Goal: Task Accomplishment & Management: Manage account settings

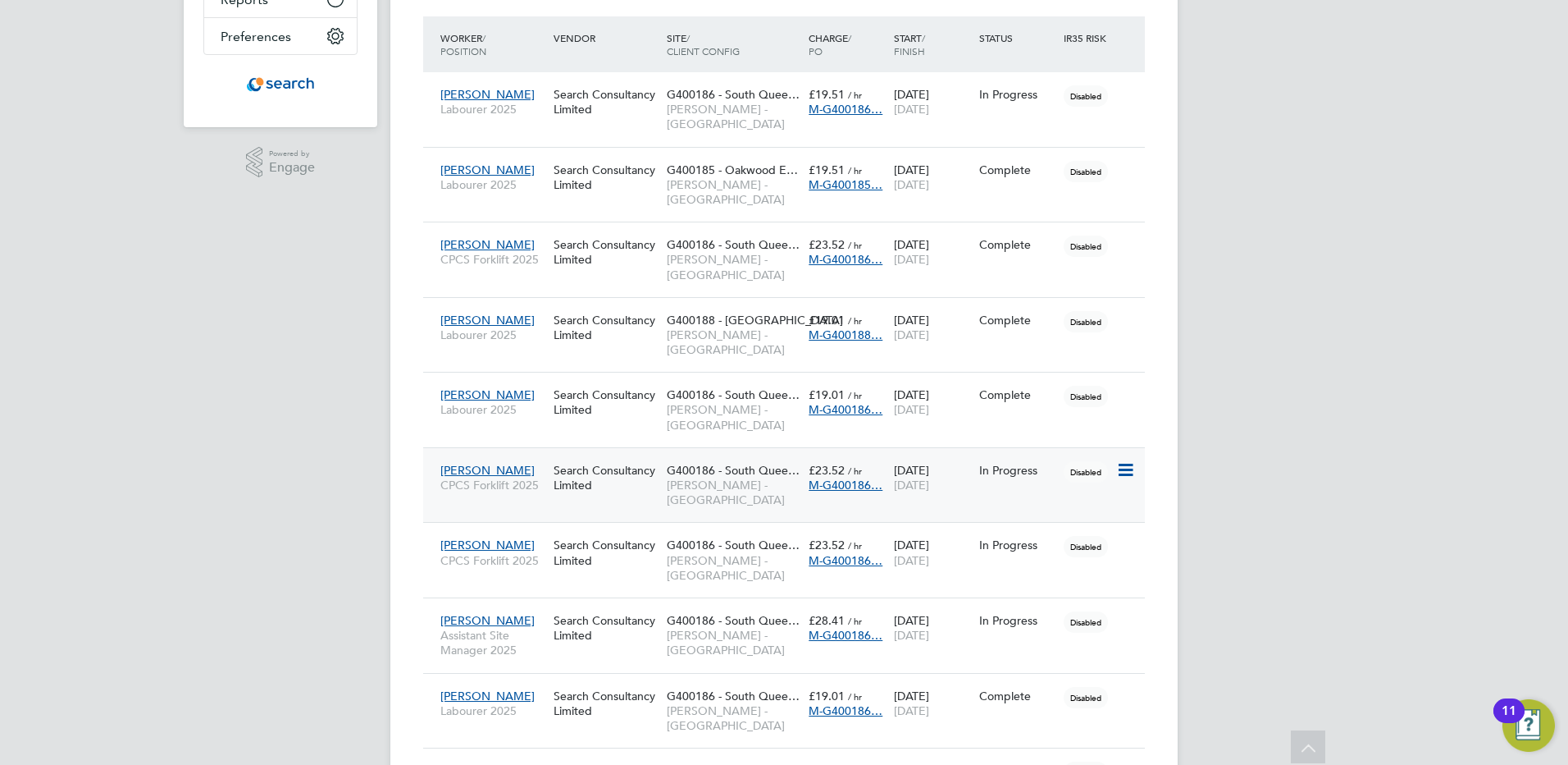
click at [1130, 460] on icon at bounding box center [1124, 470] width 16 height 20
click at [609, 454] on div "Search Consultancy Limited" at bounding box center [606, 477] width 113 height 46
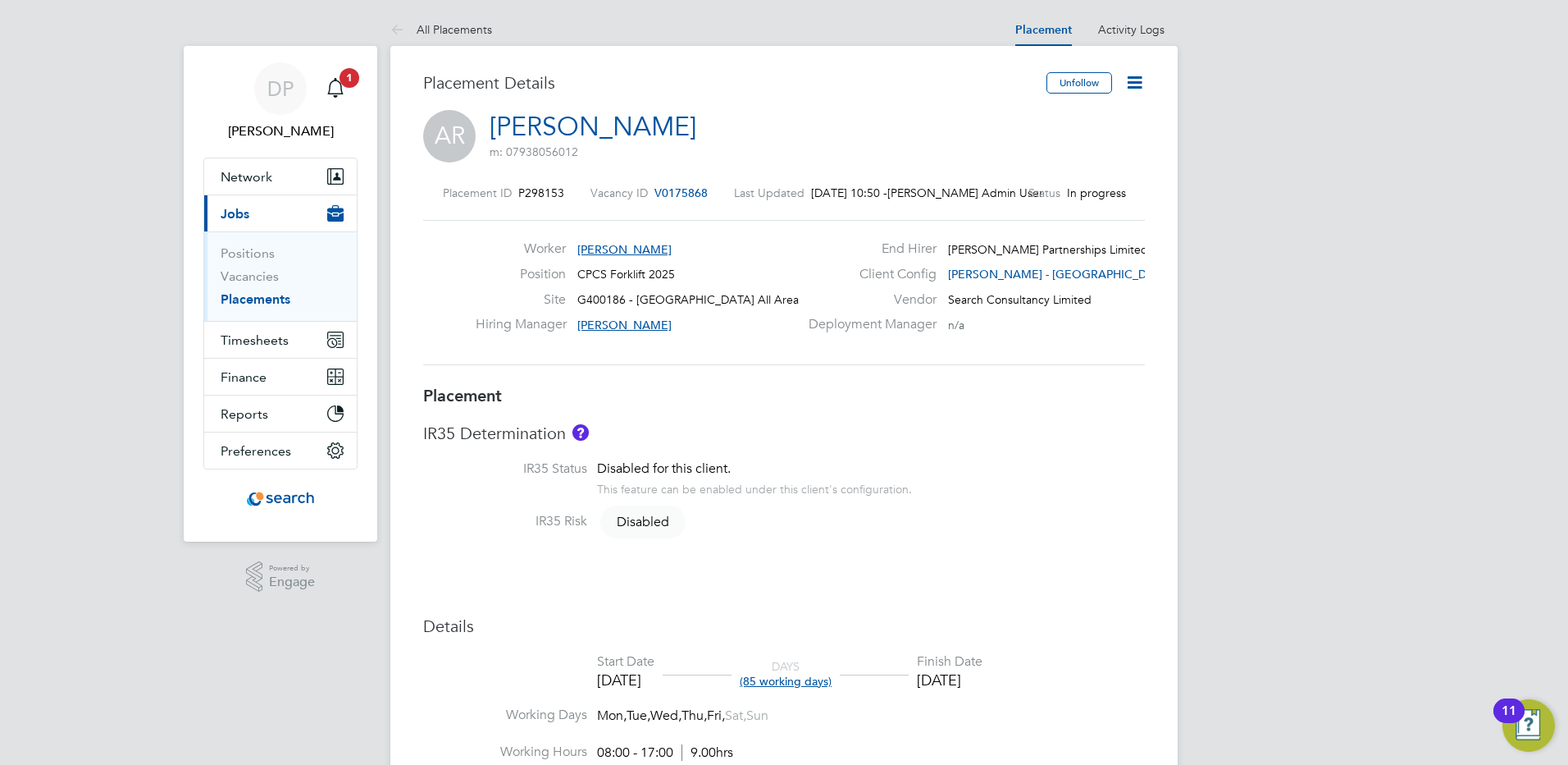
click at [1142, 82] on icon at bounding box center [1135, 83] width 20 height 20
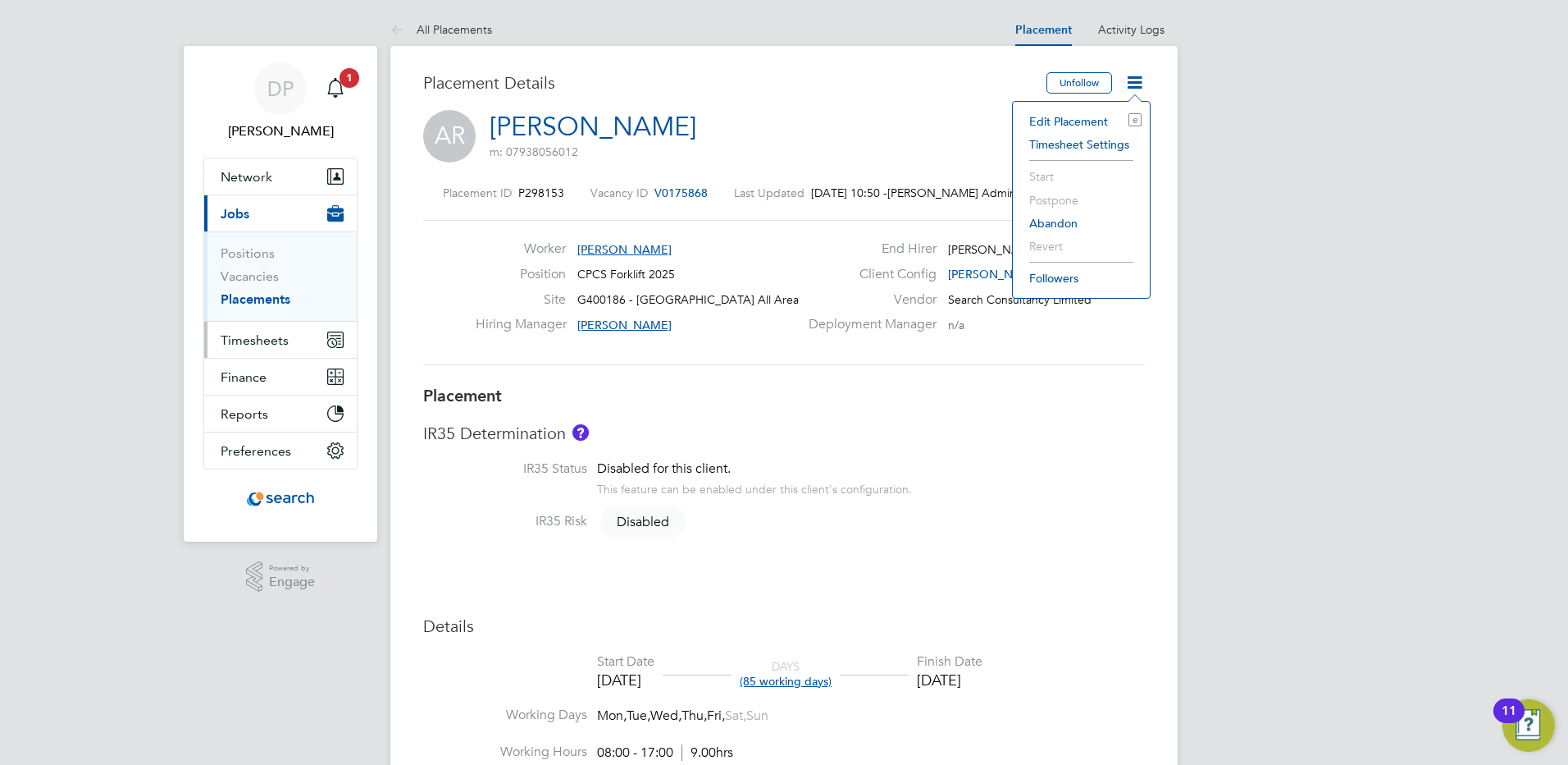
click at [278, 342] on span "Timesheets" at bounding box center [254, 340] width 68 height 15
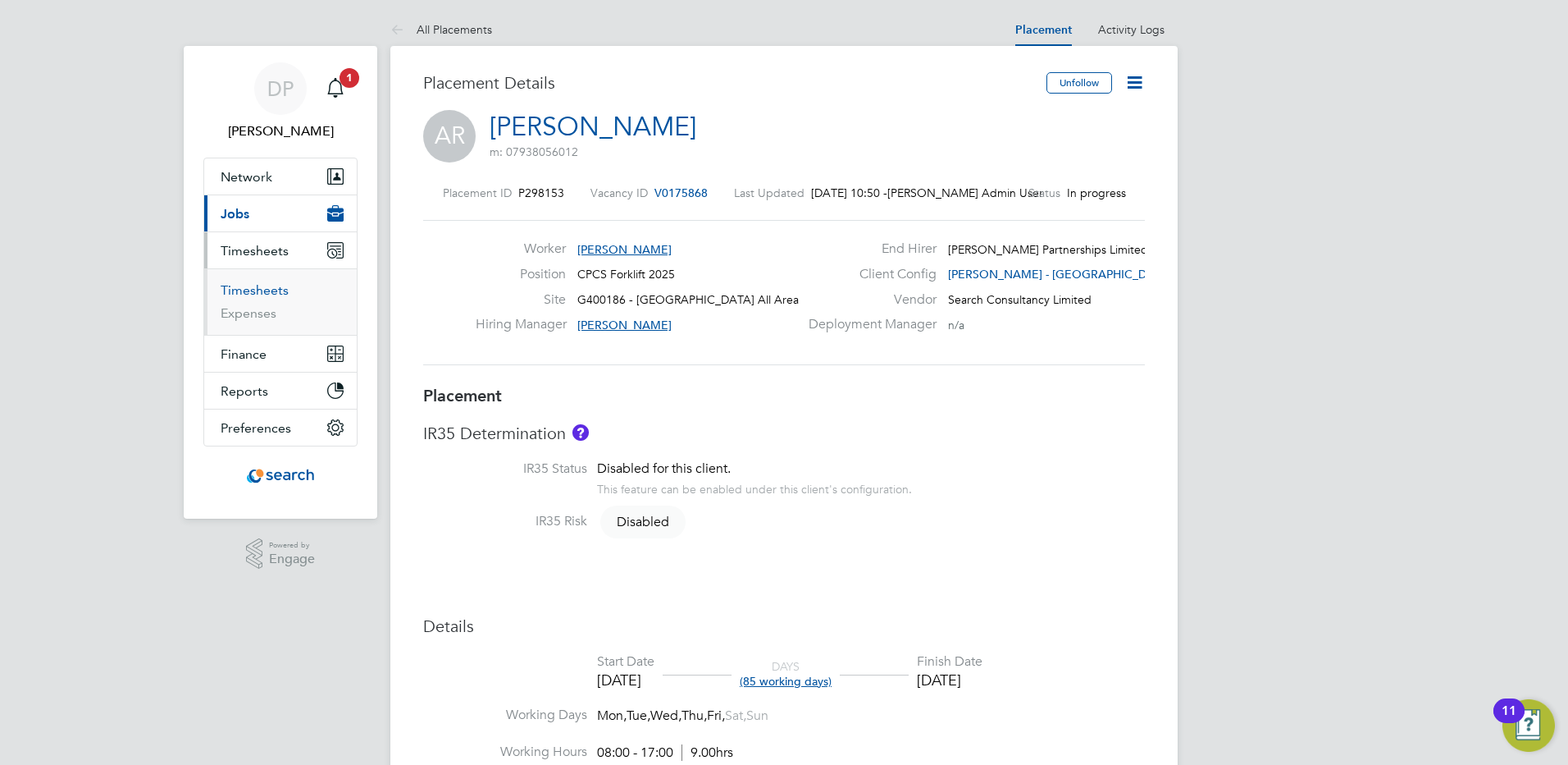
click at [249, 291] on link "Timesheets" at bounding box center [254, 290] width 68 height 15
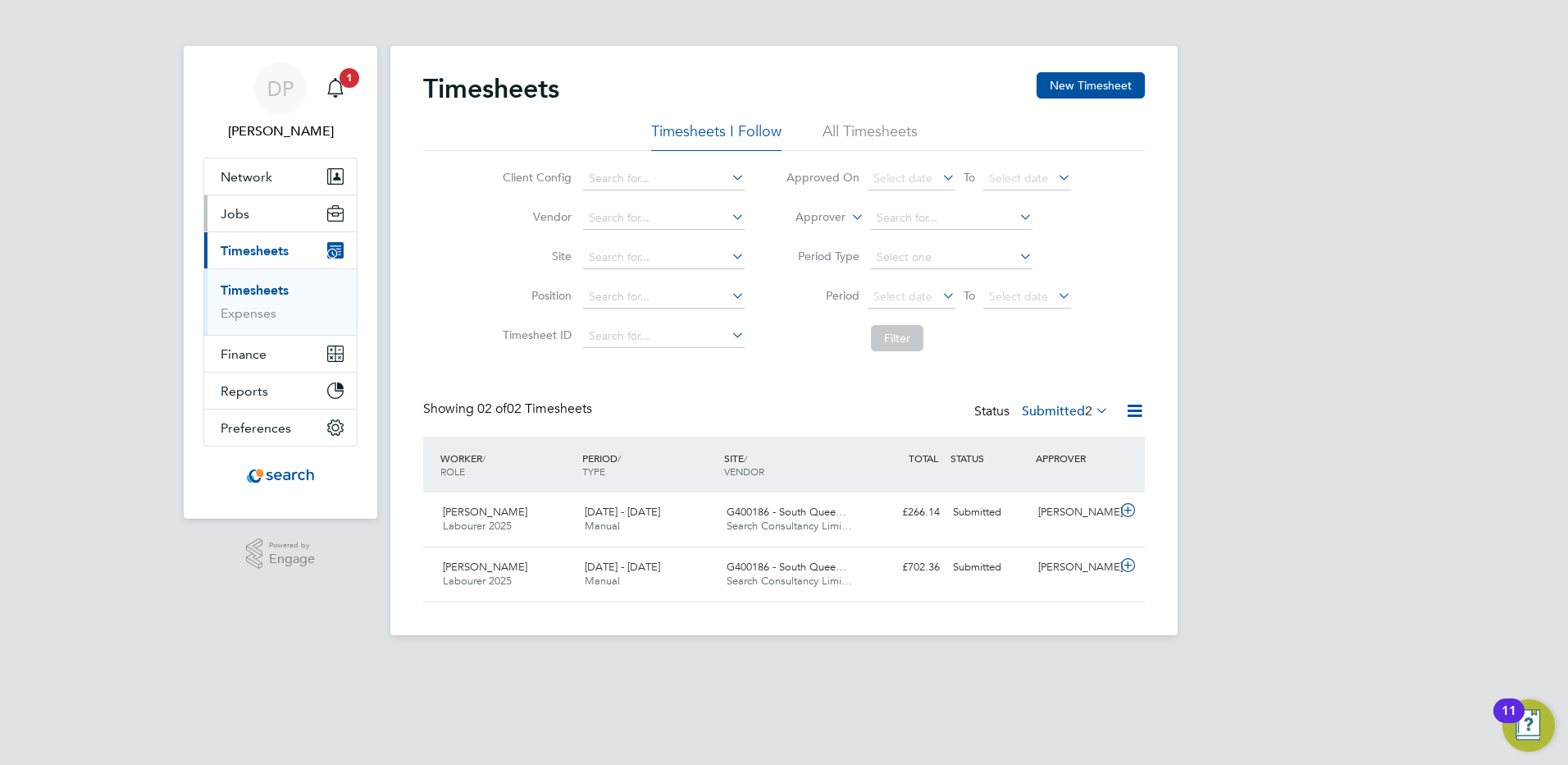
click at [240, 217] on span "Jobs" at bounding box center [235, 214] width 29 height 15
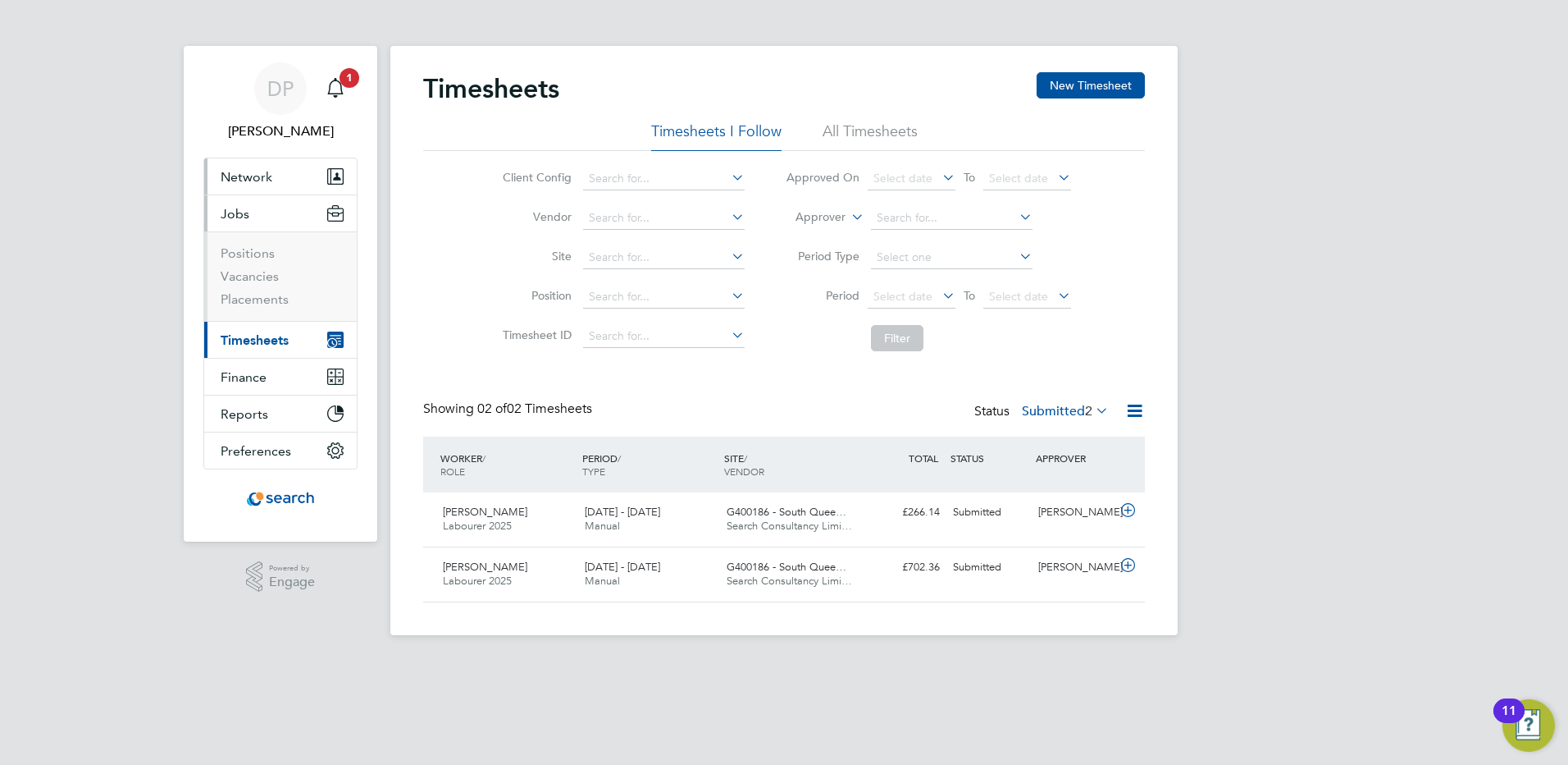
click at [246, 180] on span "Network" at bounding box center [246, 177] width 52 height 15
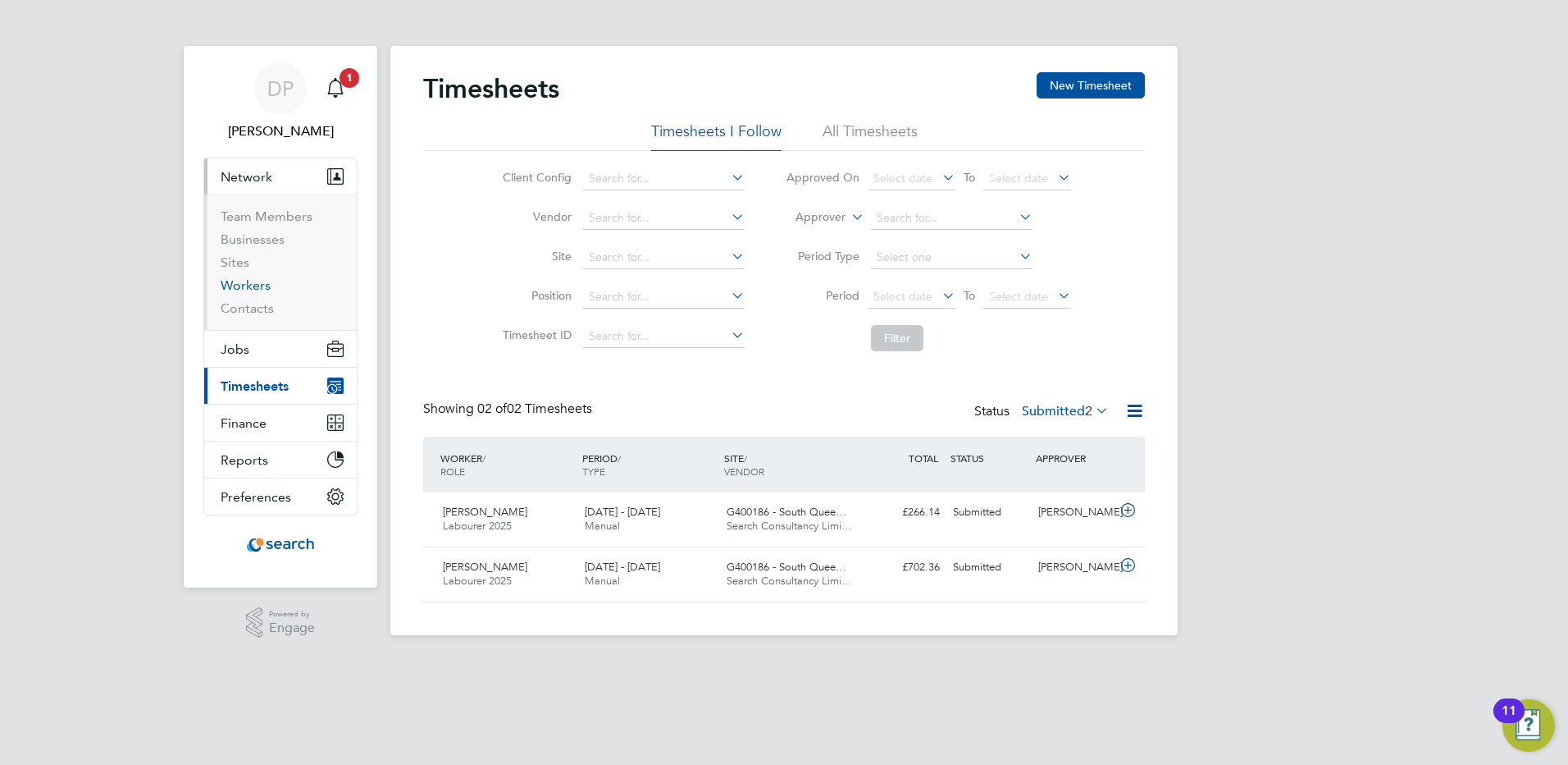
click at [251, 286] on link "Workers" at bounding box center [245, 285] width 50 height 15
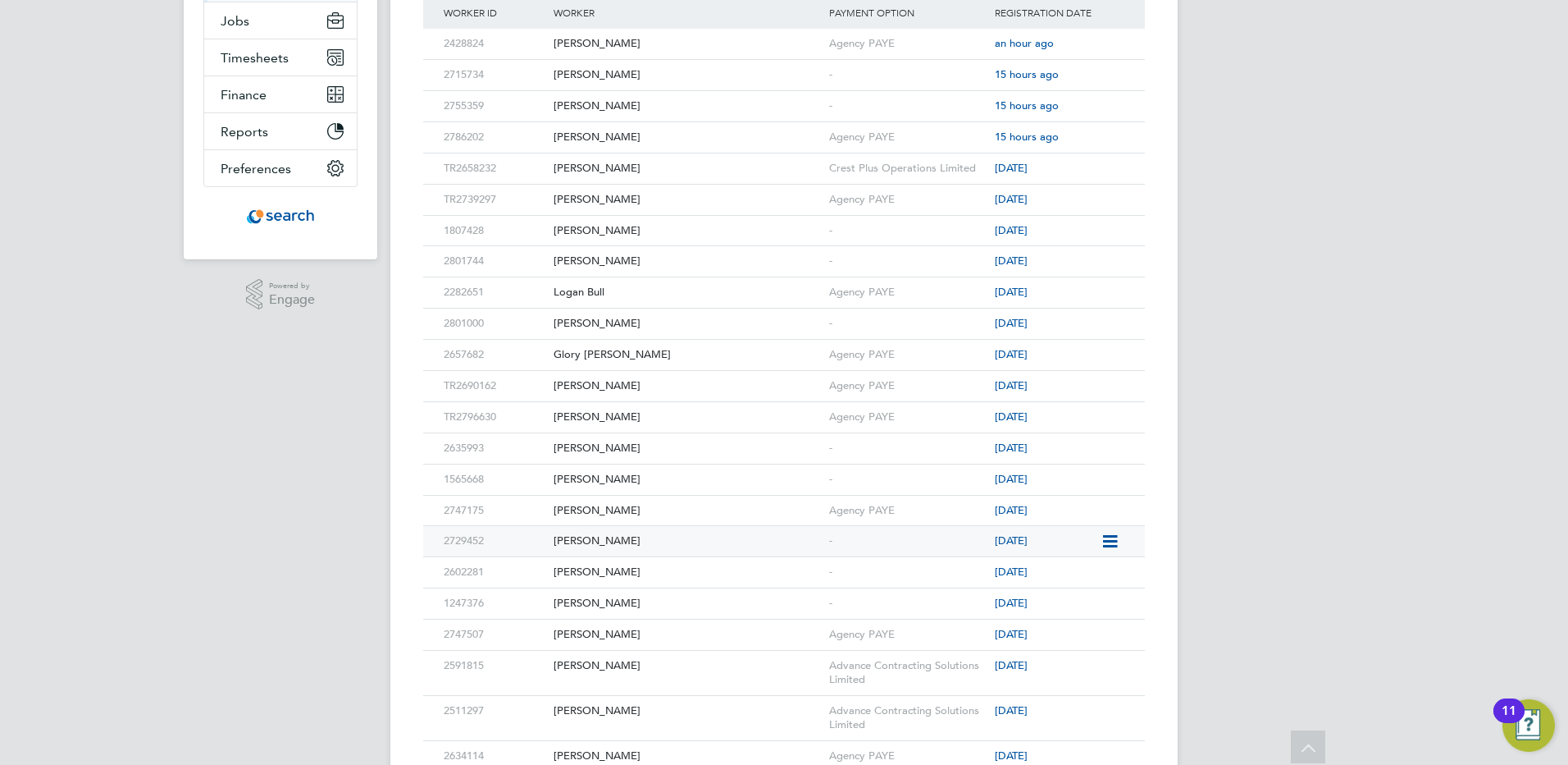
click at [1111, 542] on icon at bounding box center [1109, 541] width 16 height 20
click at [579, 545] on div "[PERSON_NAME]" at bounding box center [687, 541] width 276 height 31
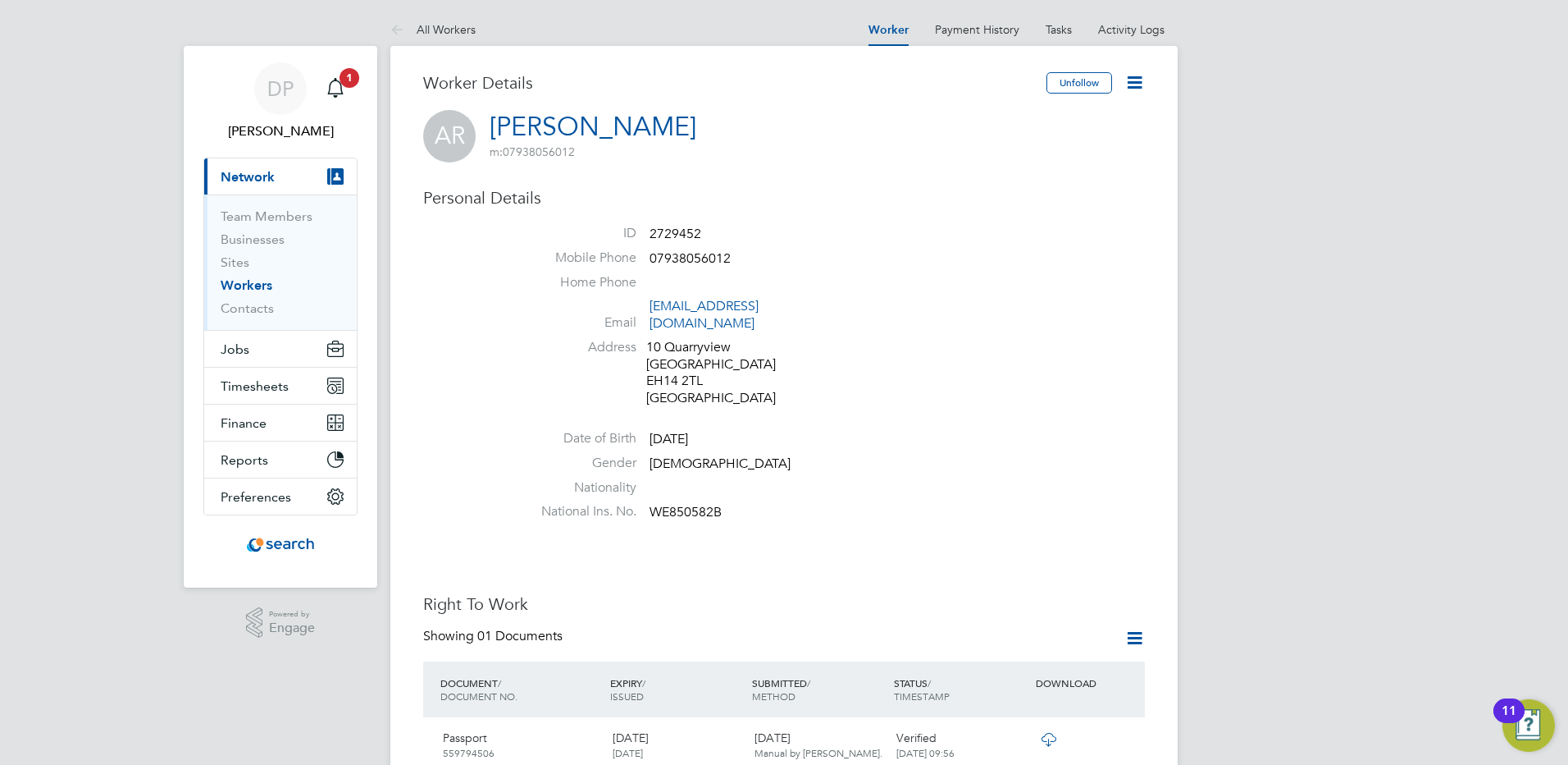
click at [1139, 80] on icon at bounding box center [1135, 83] width 20 height 20
click at [1009, 339] on li "Address [STREET_ADDRESS]" at bounding box center [833, 374] width 624 height 72
click at [240, 352] on span "Jobs" at bounding box center [235, 349] width 29 height 15
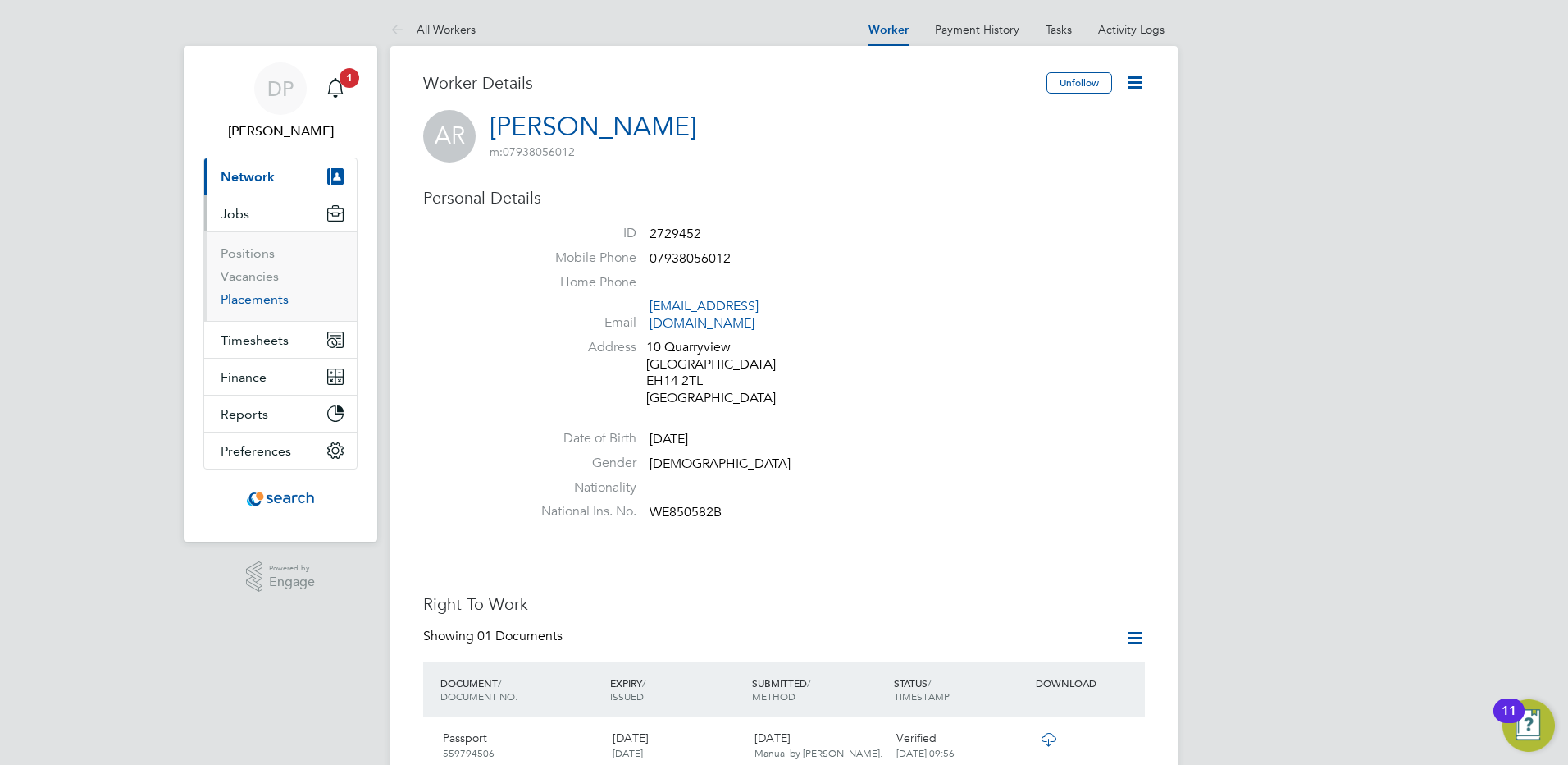
click at [271, 300] on link "Placements" at bounding box center [254, 299] width 68 height 15
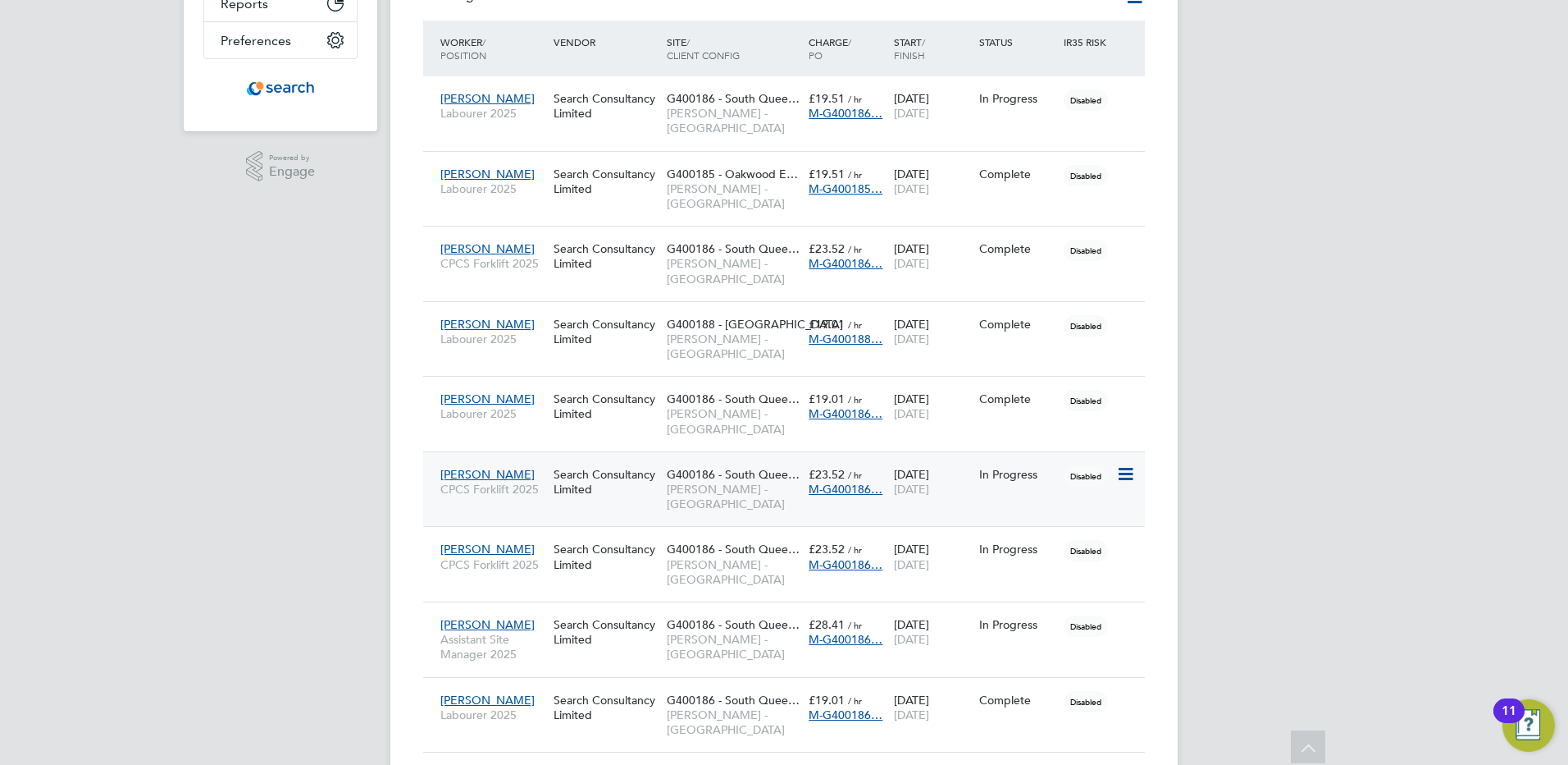
click at [1130, 465] on icon at bounding box center [1124, 474] width 16 height 20
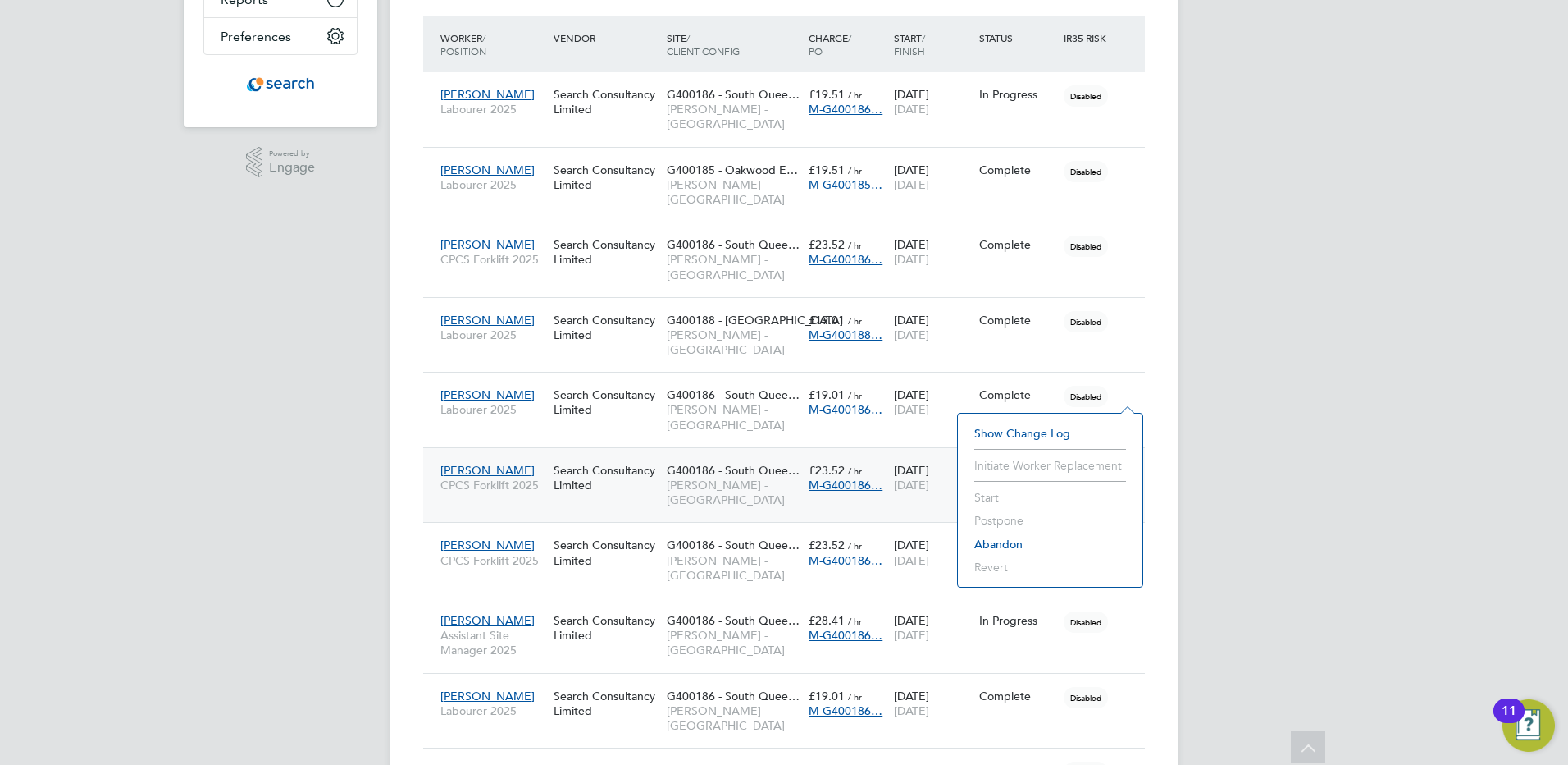
click at [648, 454] on div "Search Consultancy Limited" at bounding box center [606, 477] width 113 height 46
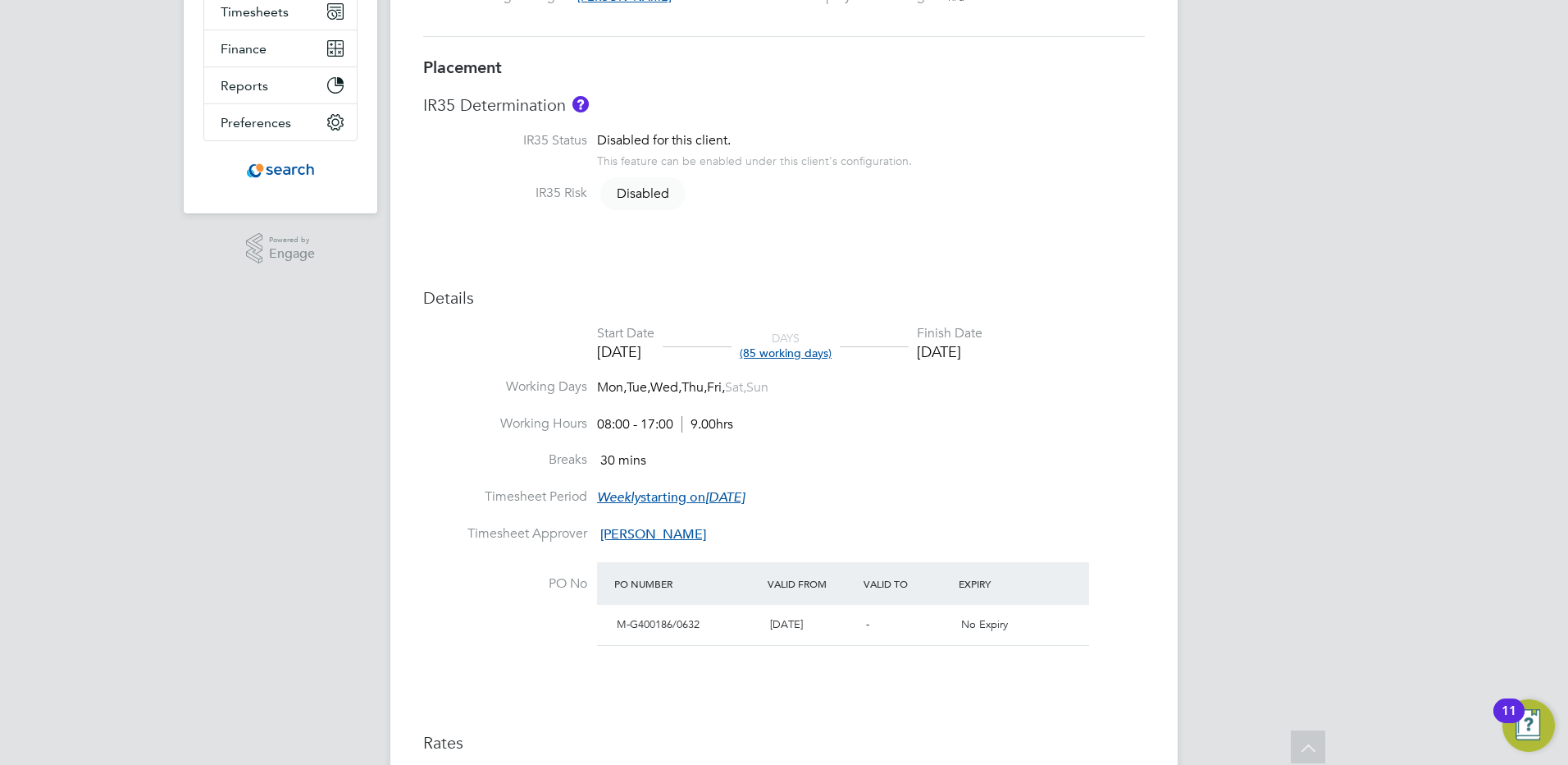
click at [800, 359] on span "(85 working days)" at bounding box center [786, 352] width 92 height 14
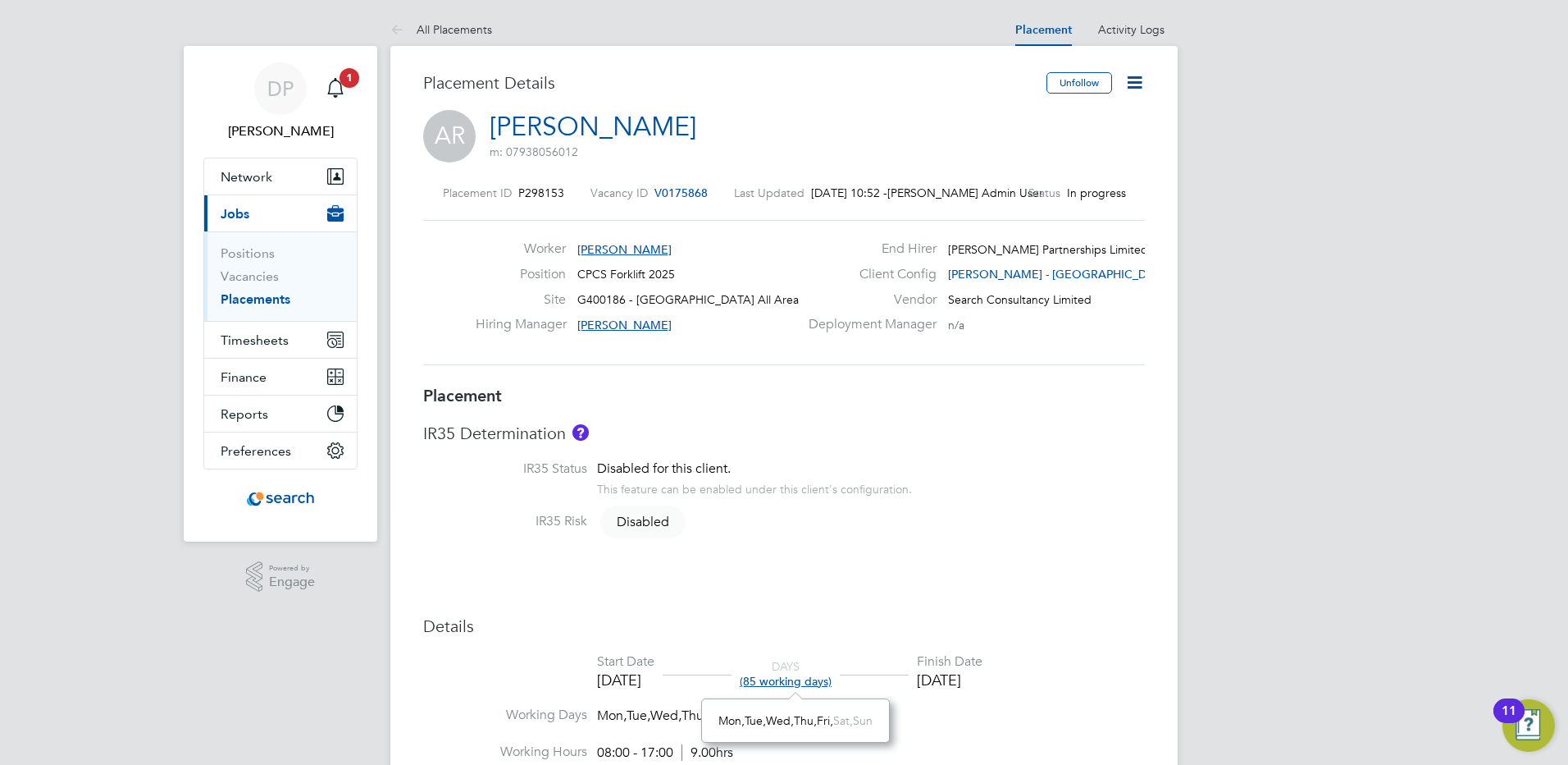
click at [1138, 82] on icon at bounding box center [1135, 83] width 20 height 20
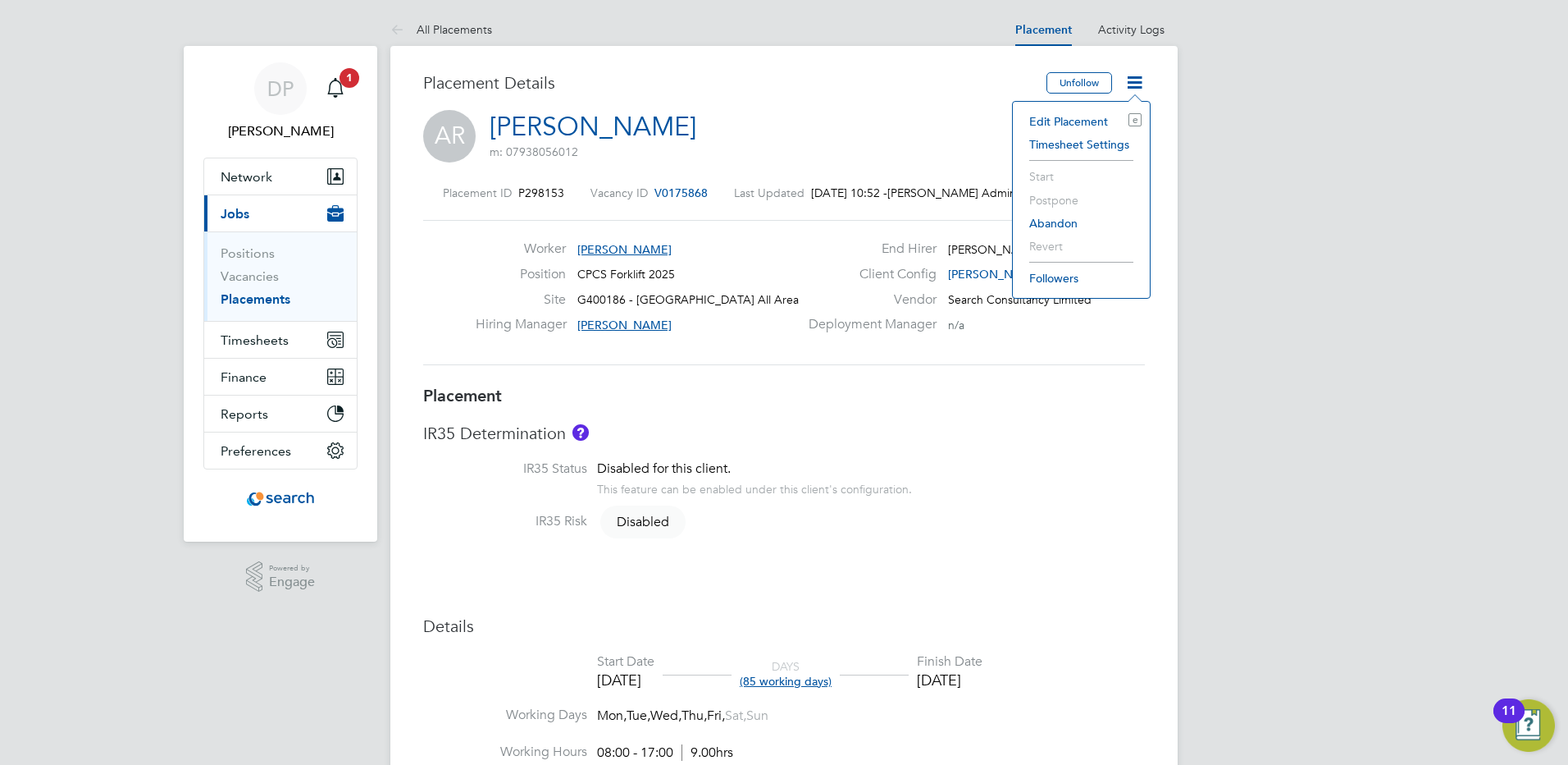
click at [1076, 122] on li "Edit Placement e" at bounding box center [1081, 121] width 121 height 23
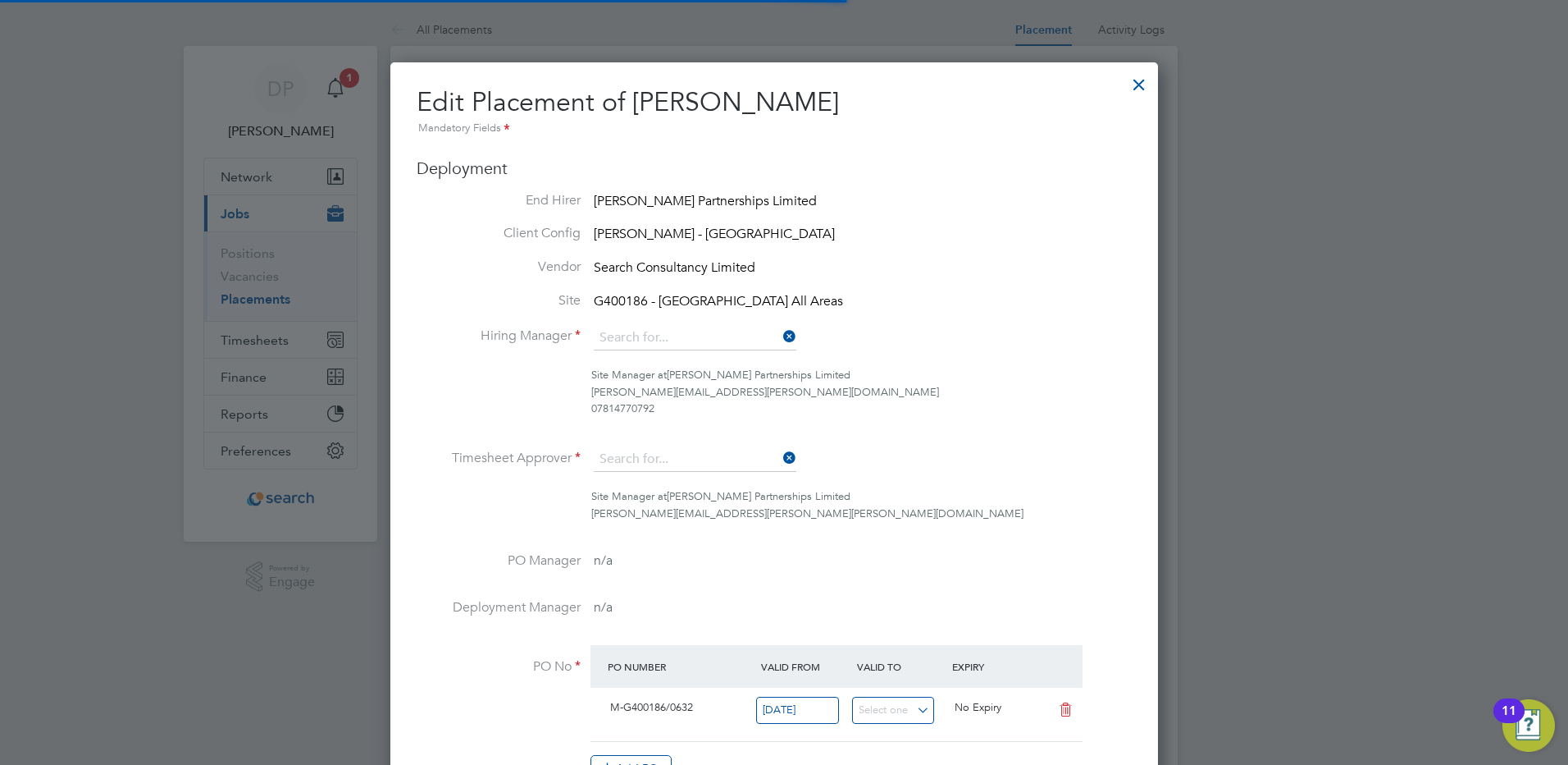
type input "[PERSON_NAME]"
type input "[DATE]"
type input "08:00"
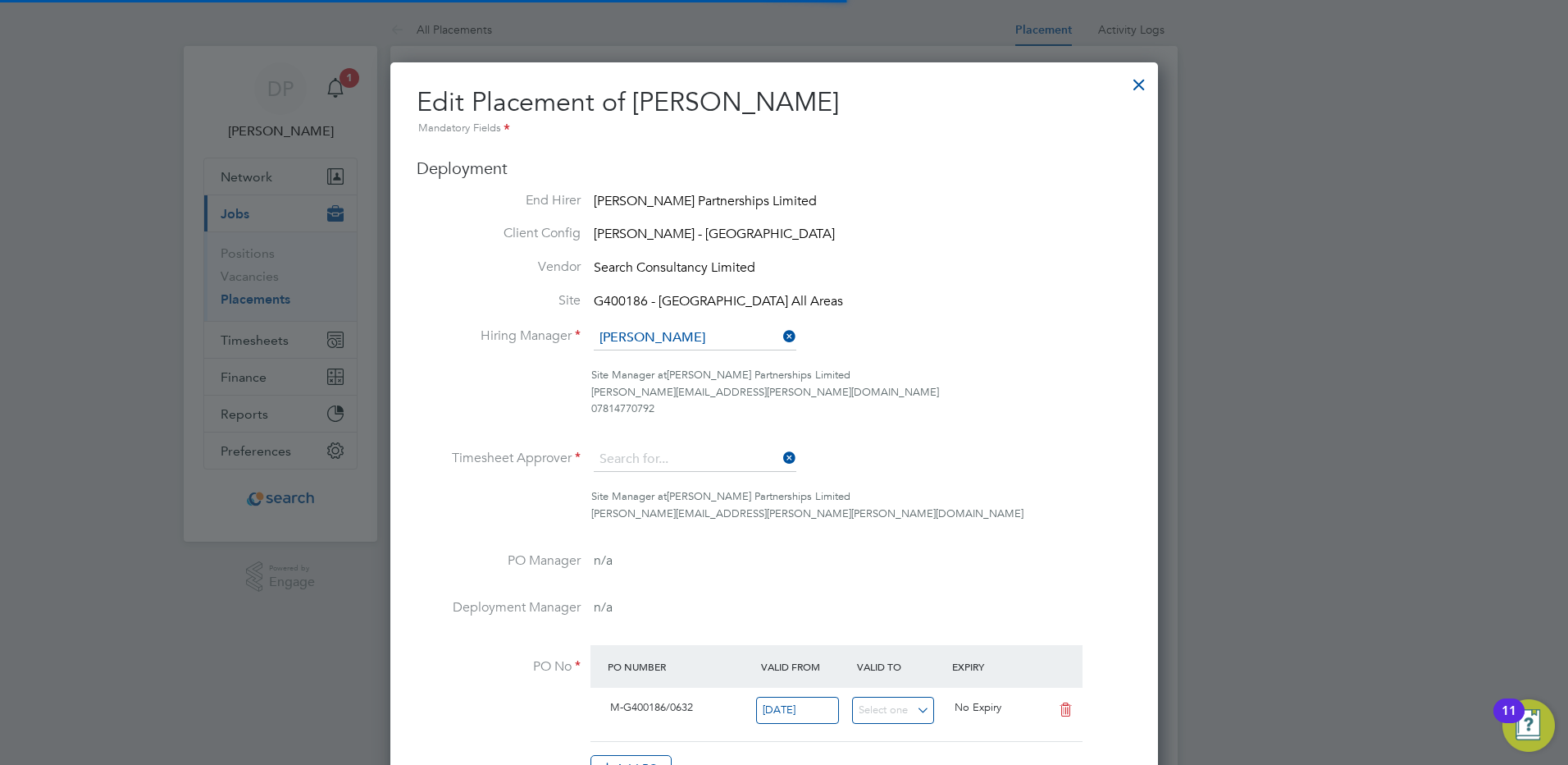
type input "17:00"
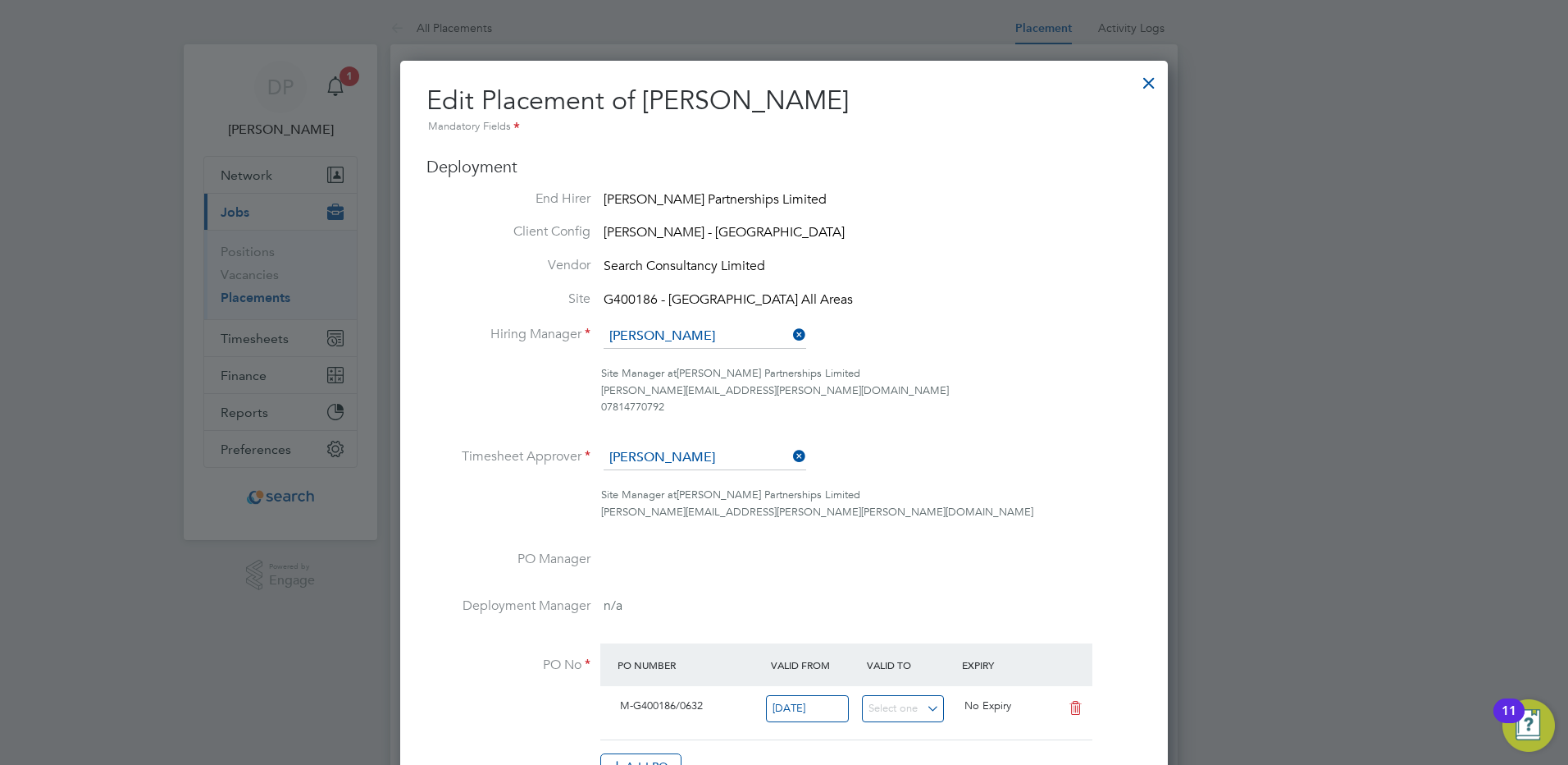
click at [1154, 86] on div at bounding box center [1149, 78] width 30 height 30
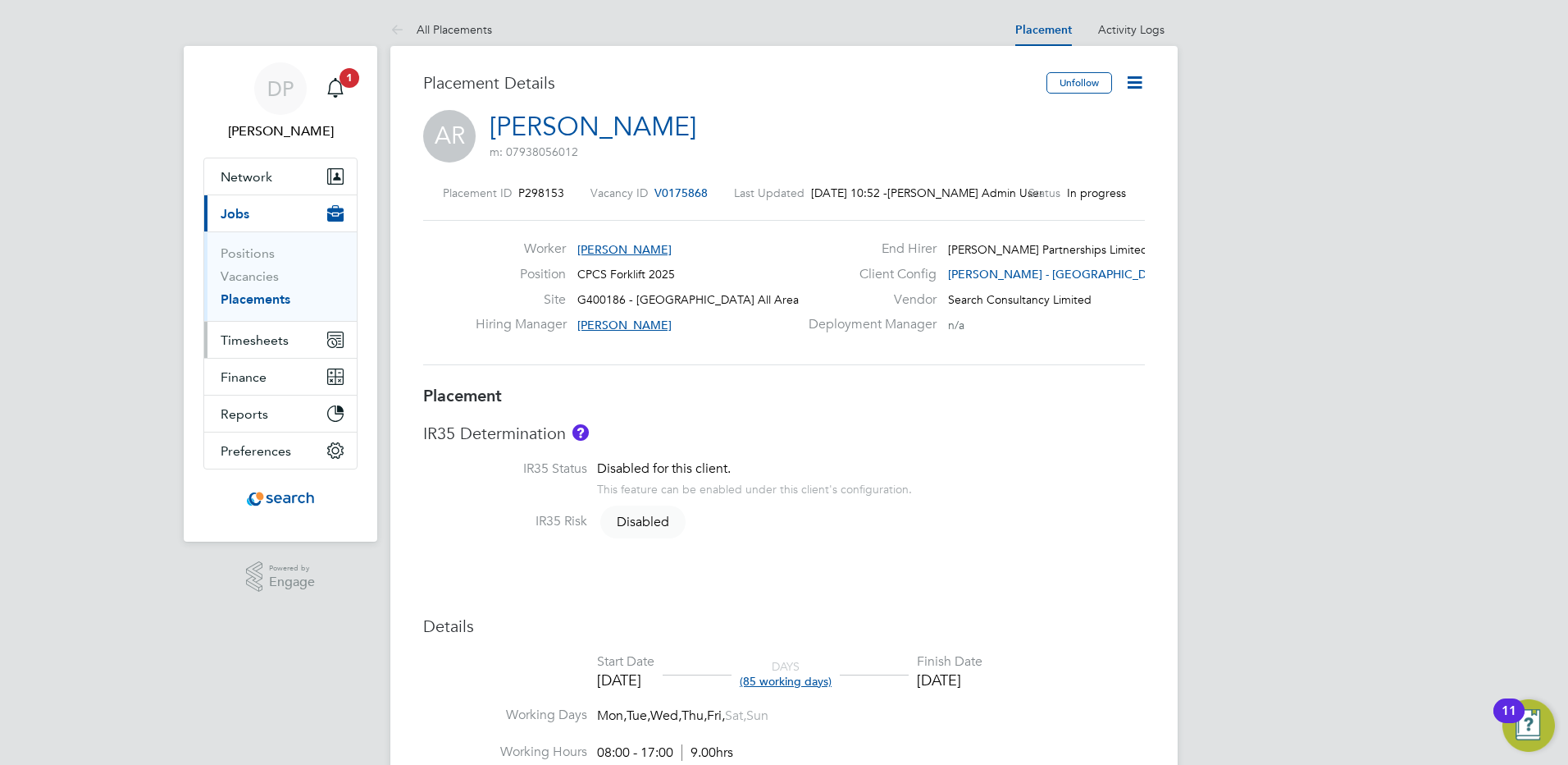
click at [284, 344] on span "Timesheets" at bounding box center [254, 340] width 68 height 15
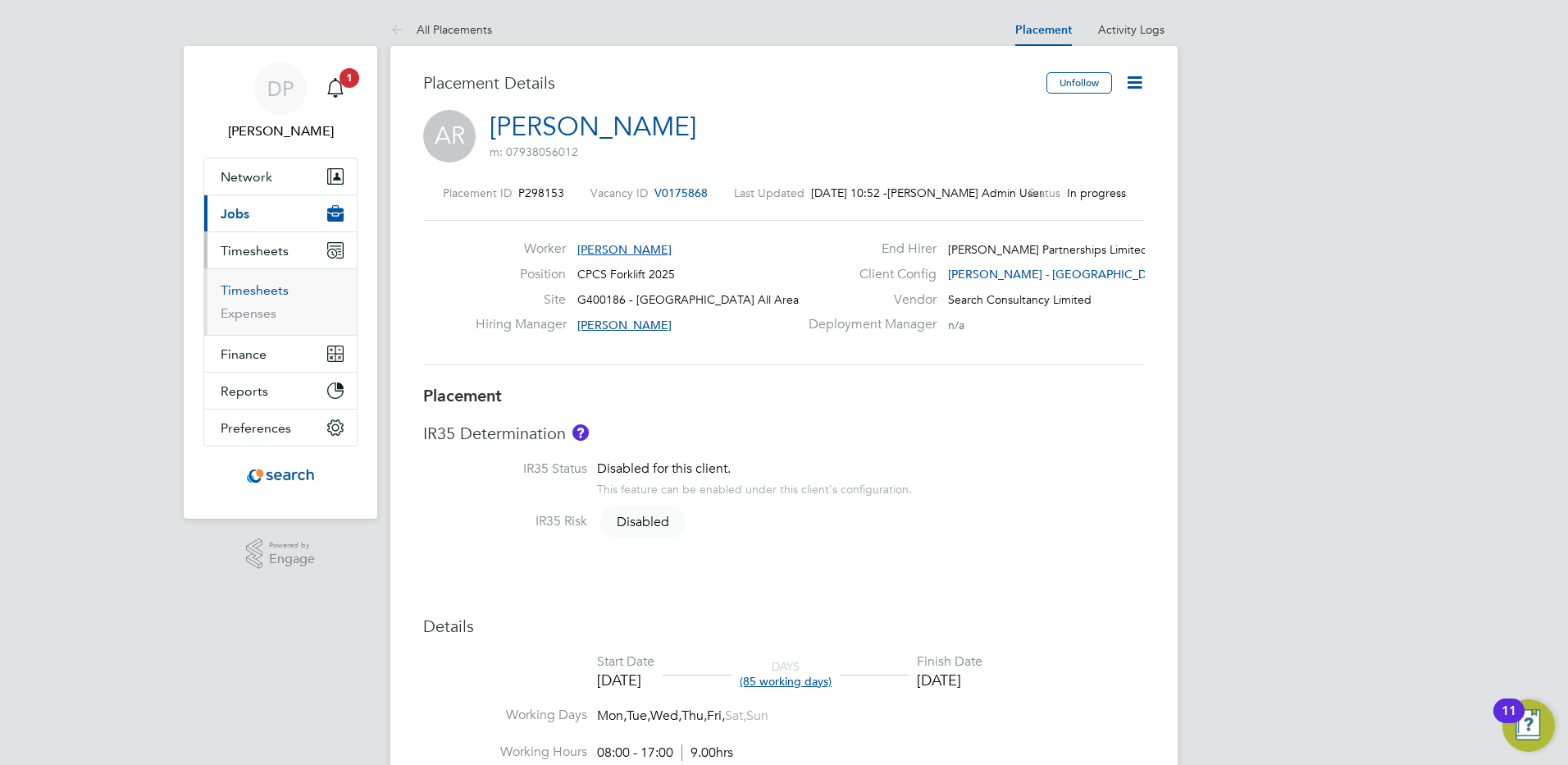
click at [263, 293] on link "Timesheets" at bounding box center [254, 290] width 68 height 15
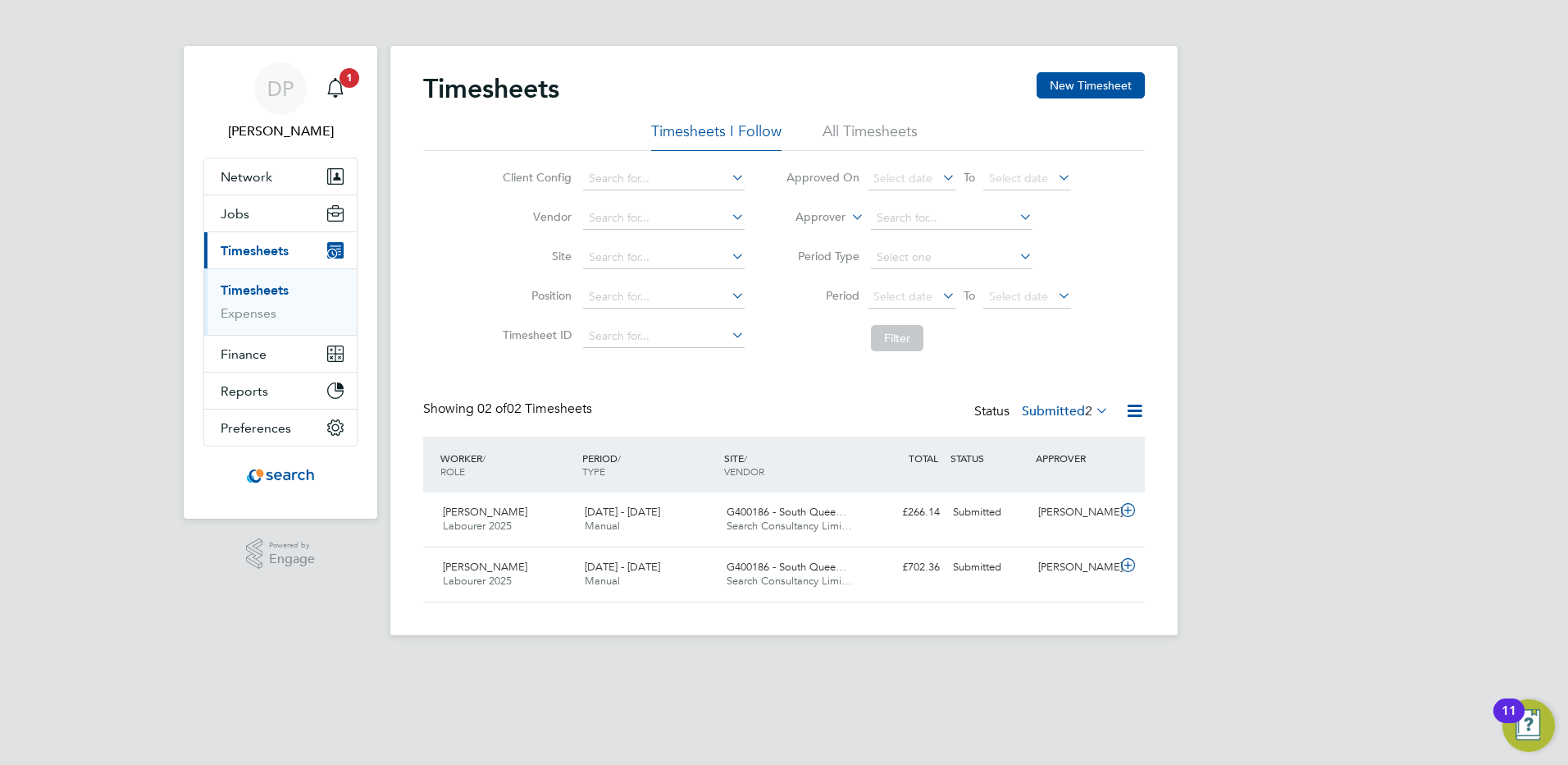
click at [895, 130] on li "All Timesheets" at bounding box center [870, 136] width 95 height 30
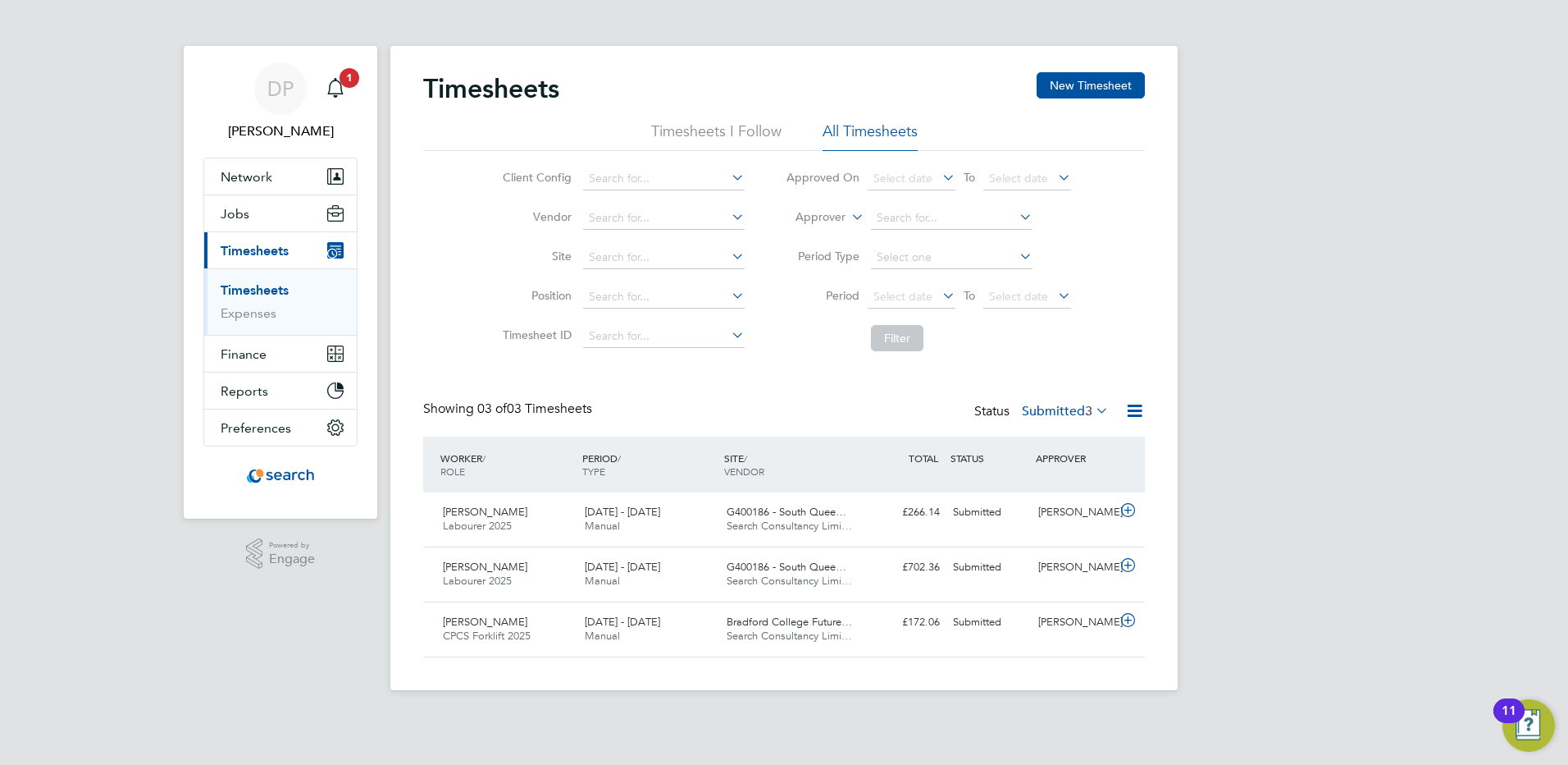
click at [717, 140] on li "Timesheets I Follow" at bounding box center [716, 136] width 130 height 30
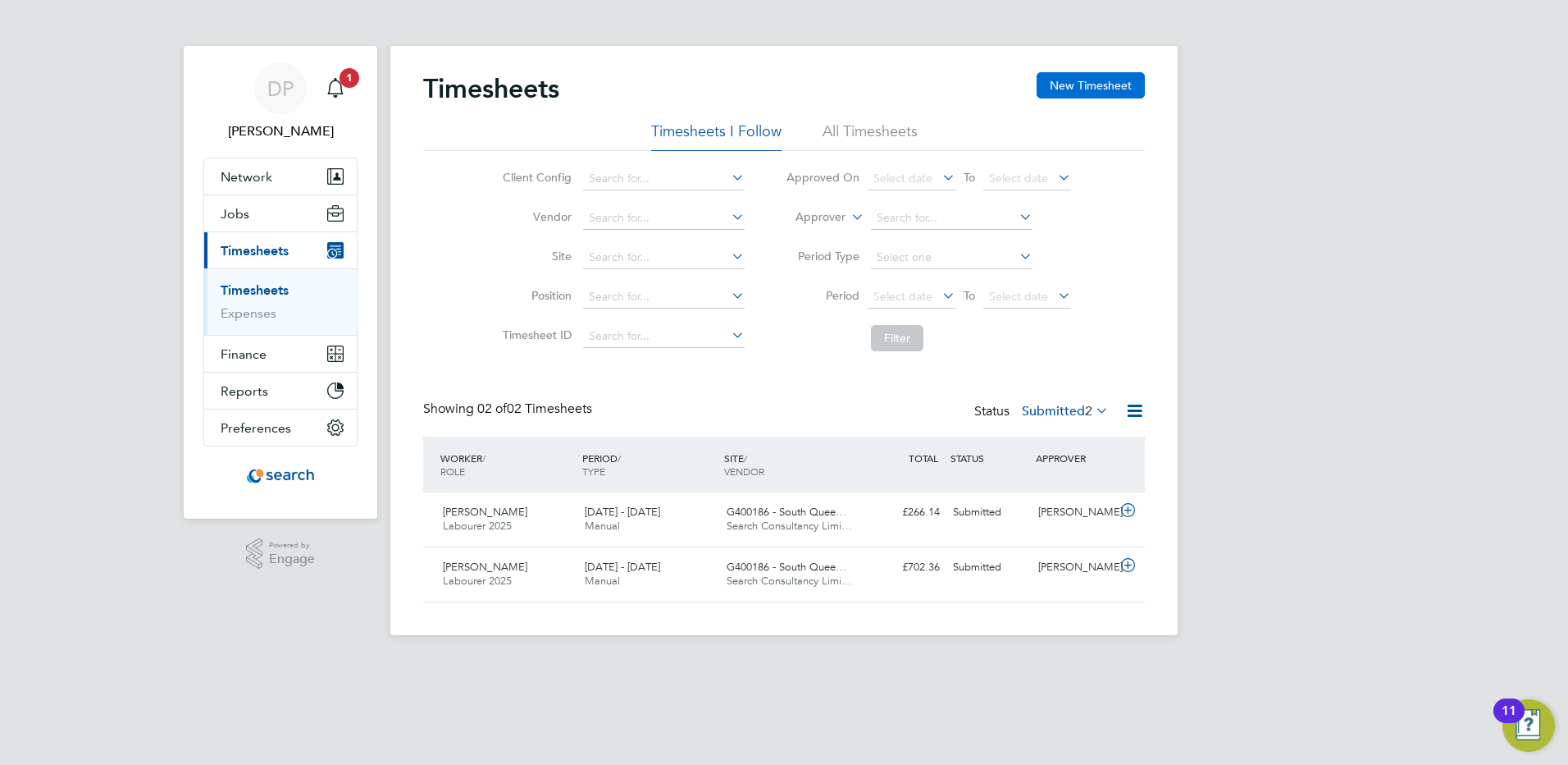
click at [1132, 90] on button "New Timesheet" at bounding box center [1091, 85] width 108 height 26
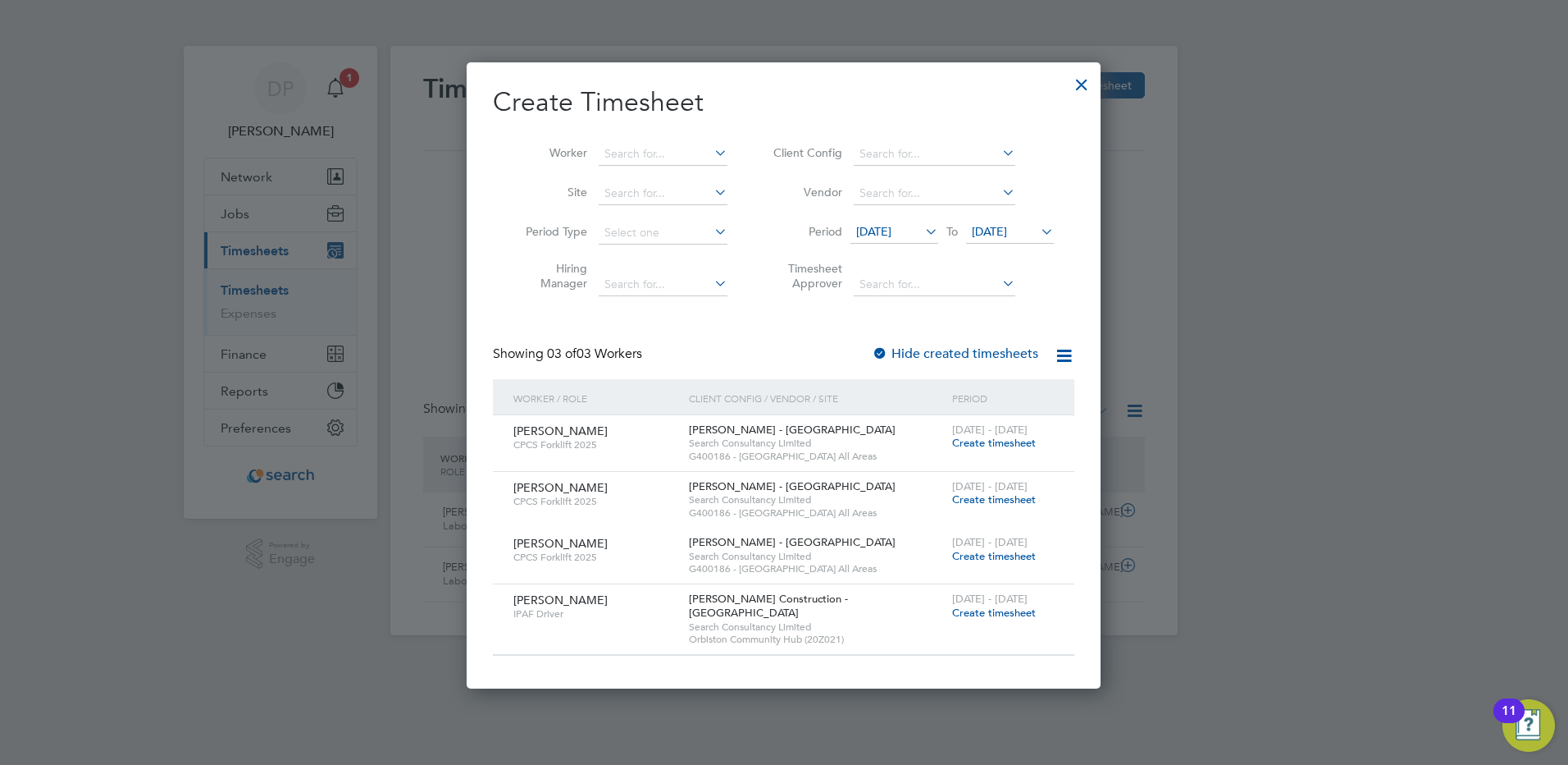
click at [995, 443] on span "Create timesheet" at bounding box center [994, 442] width 83 height 14
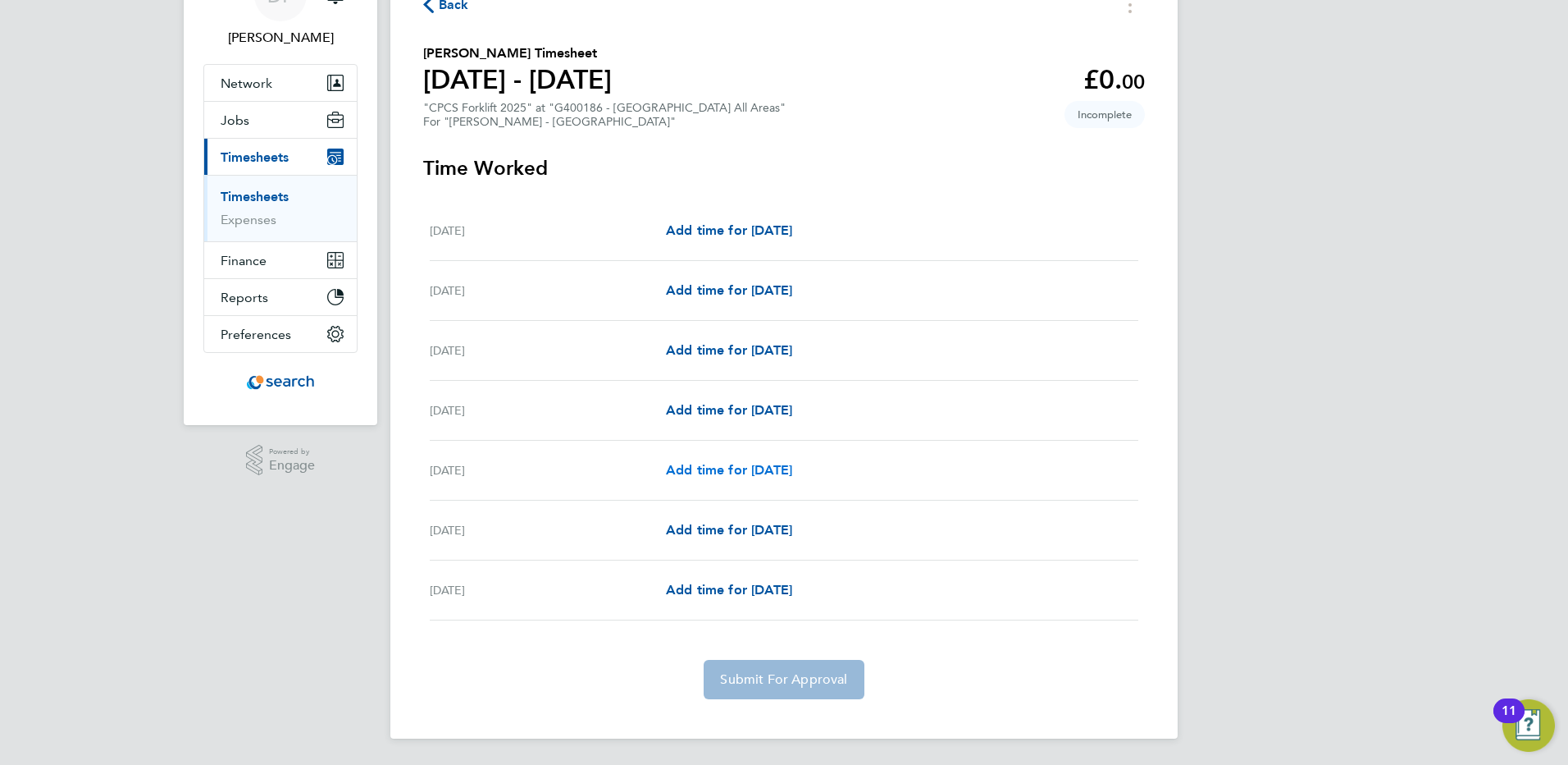
click at [745, 473] on span "Add time for [DATE]" at bounding box center [729, 470] width 126 height 15
select select "30"
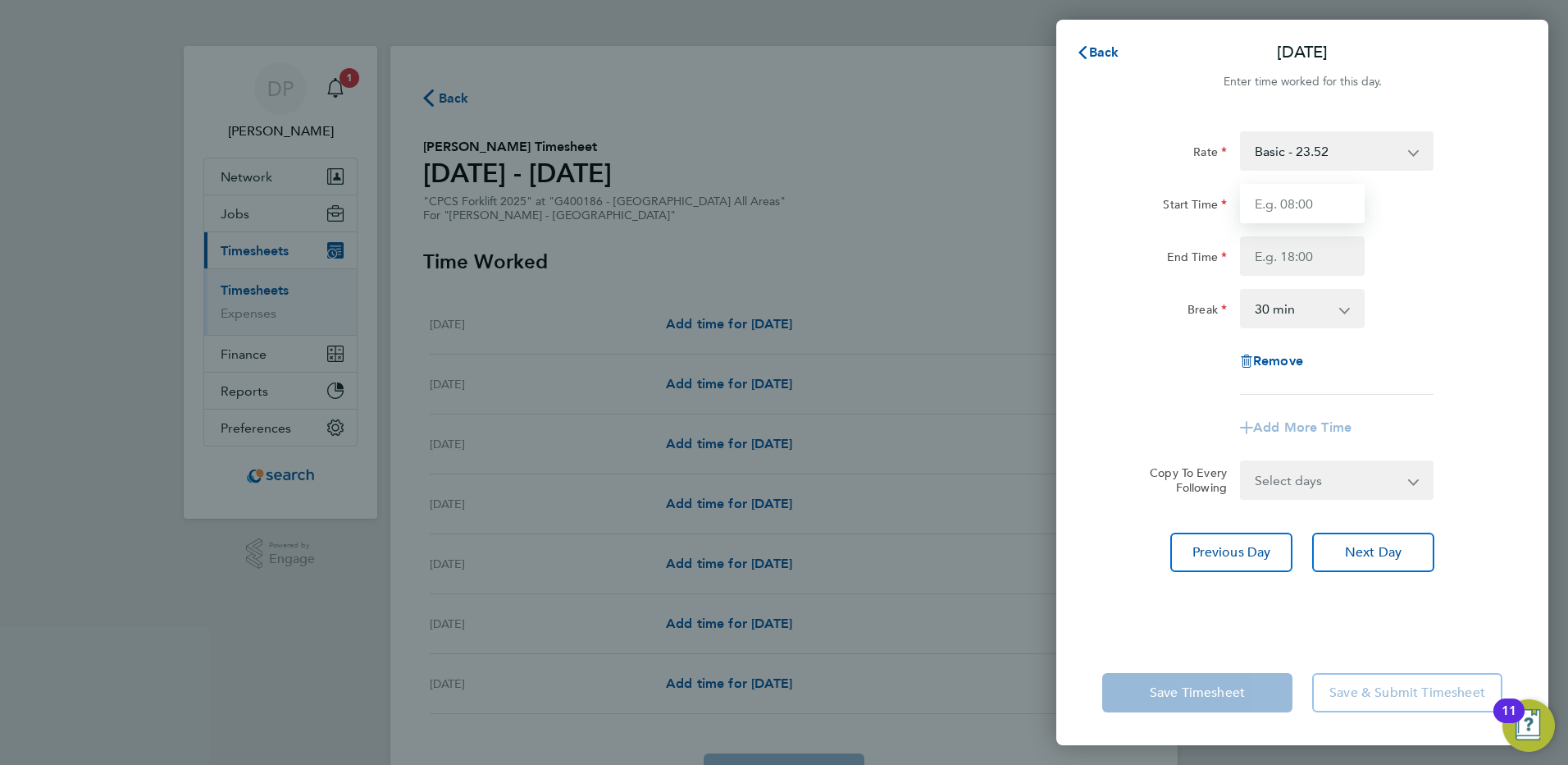
click at [1288, 214] on input "Start Time" at bounding box center [1303, 203] width 125 height 39
type input "07:30"
click at [1325, 254] on input "End Time" at bounding box center [1303, 256] width 125 height 39
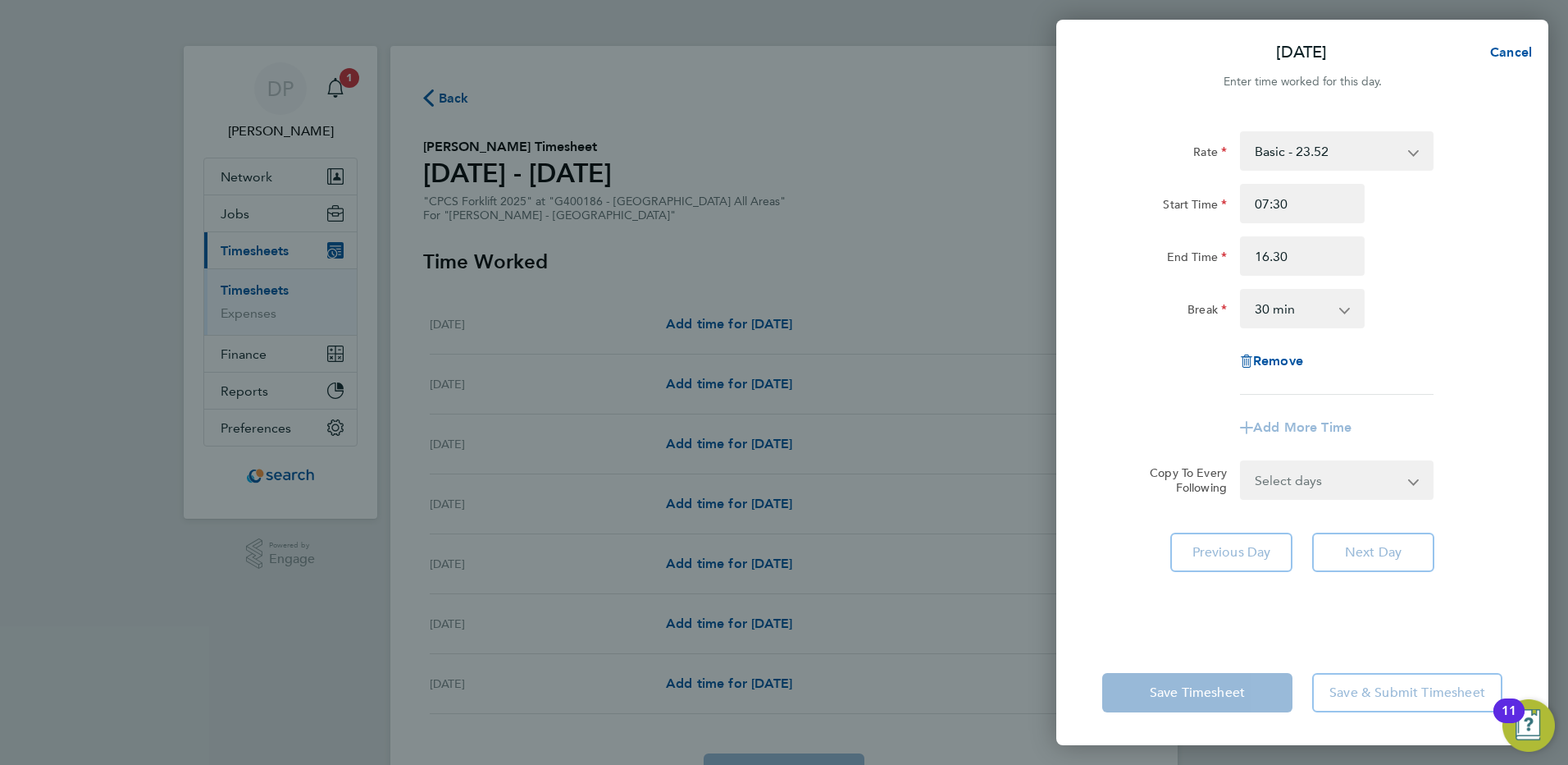
type input "16:30"
click at [1492, 280] on div "Rate Basic - 23.52 Overtime - 33.98 Start Time 07:30 End Time 16:30 Break 0 min…" at bounding box center [1303, 262] width 400 height 263
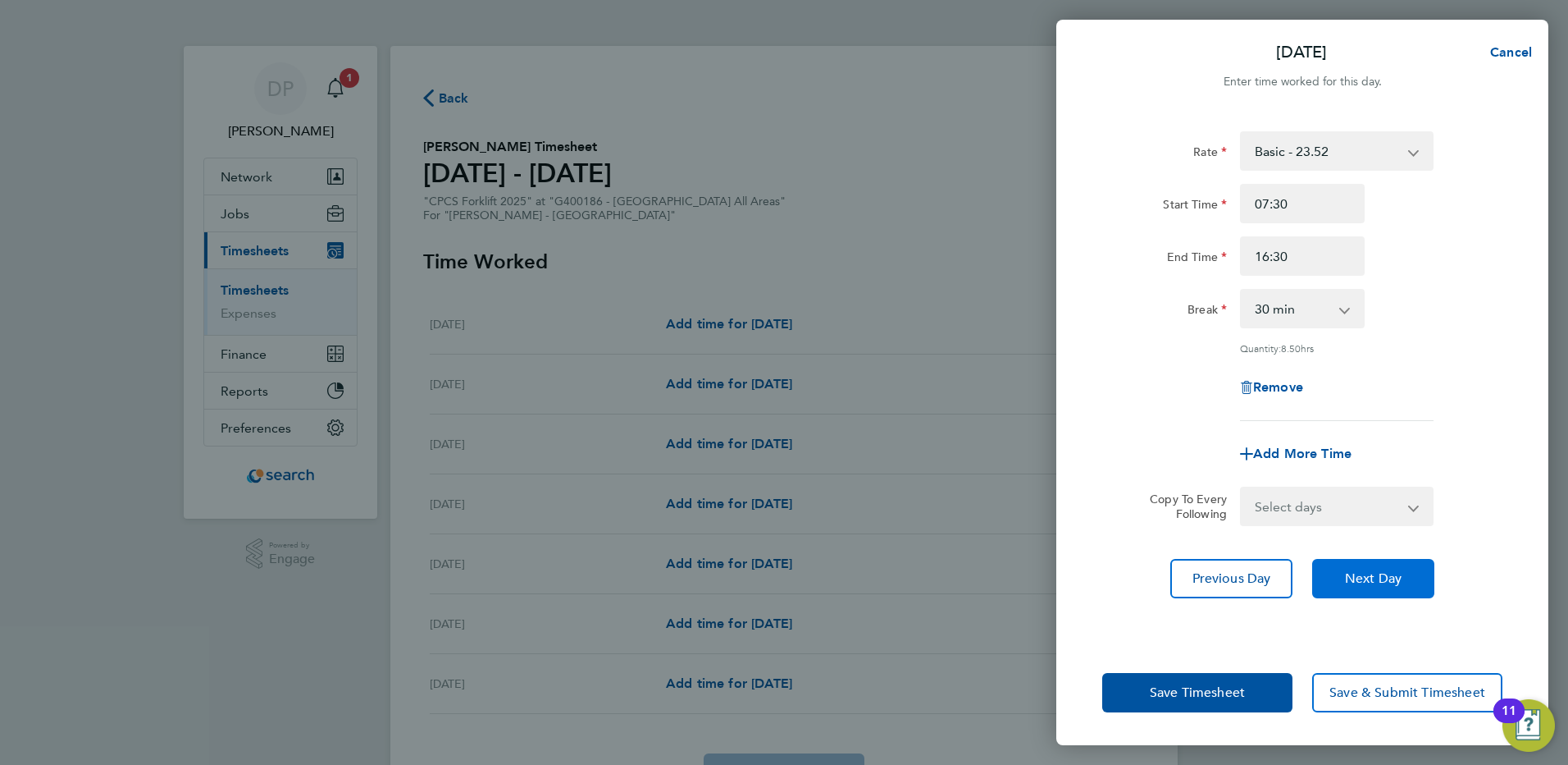
click at [1388, 575] on span "Next Day" at bounding box center [1373, 578] width 57 height 16
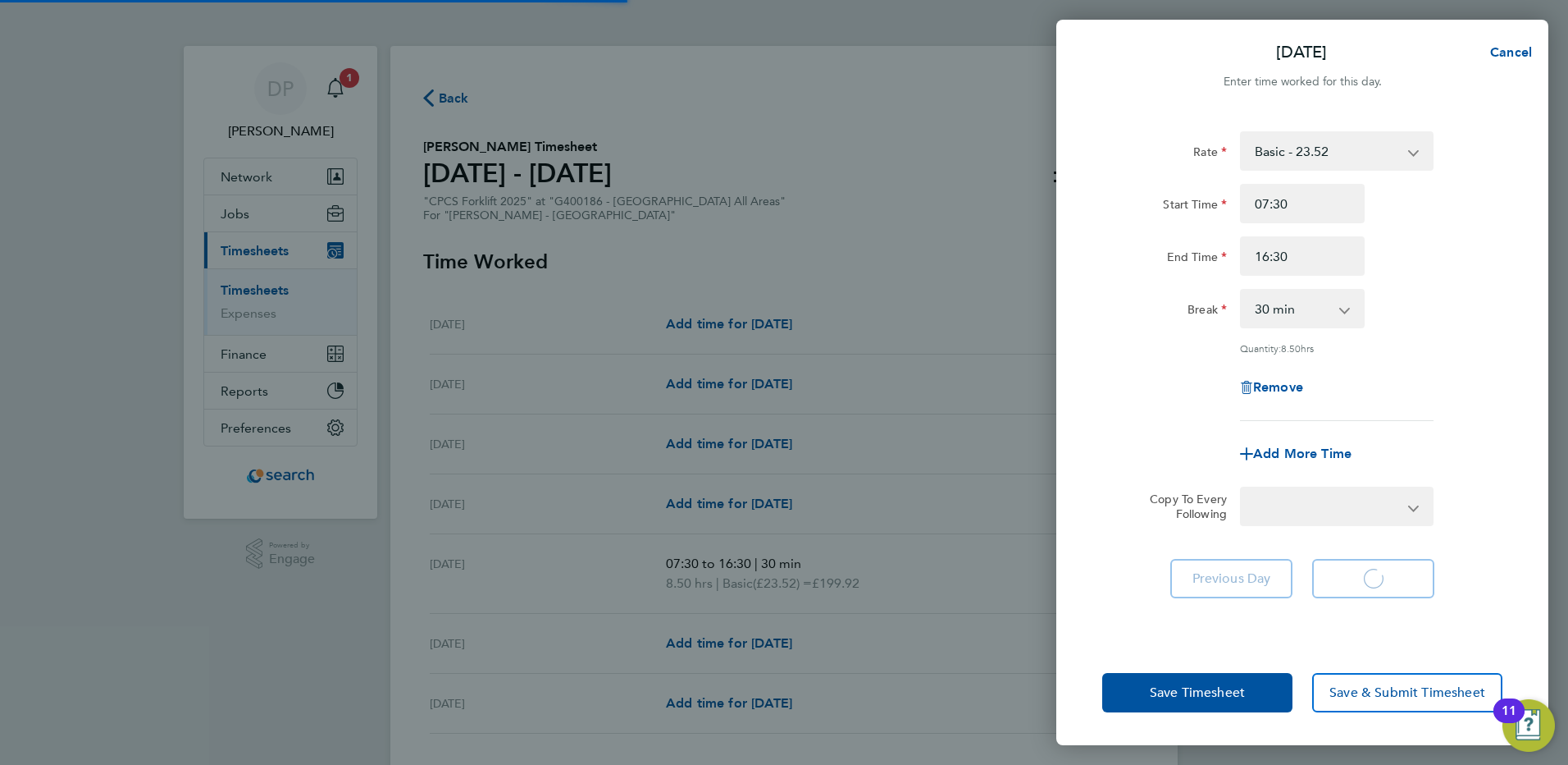
select select "30"
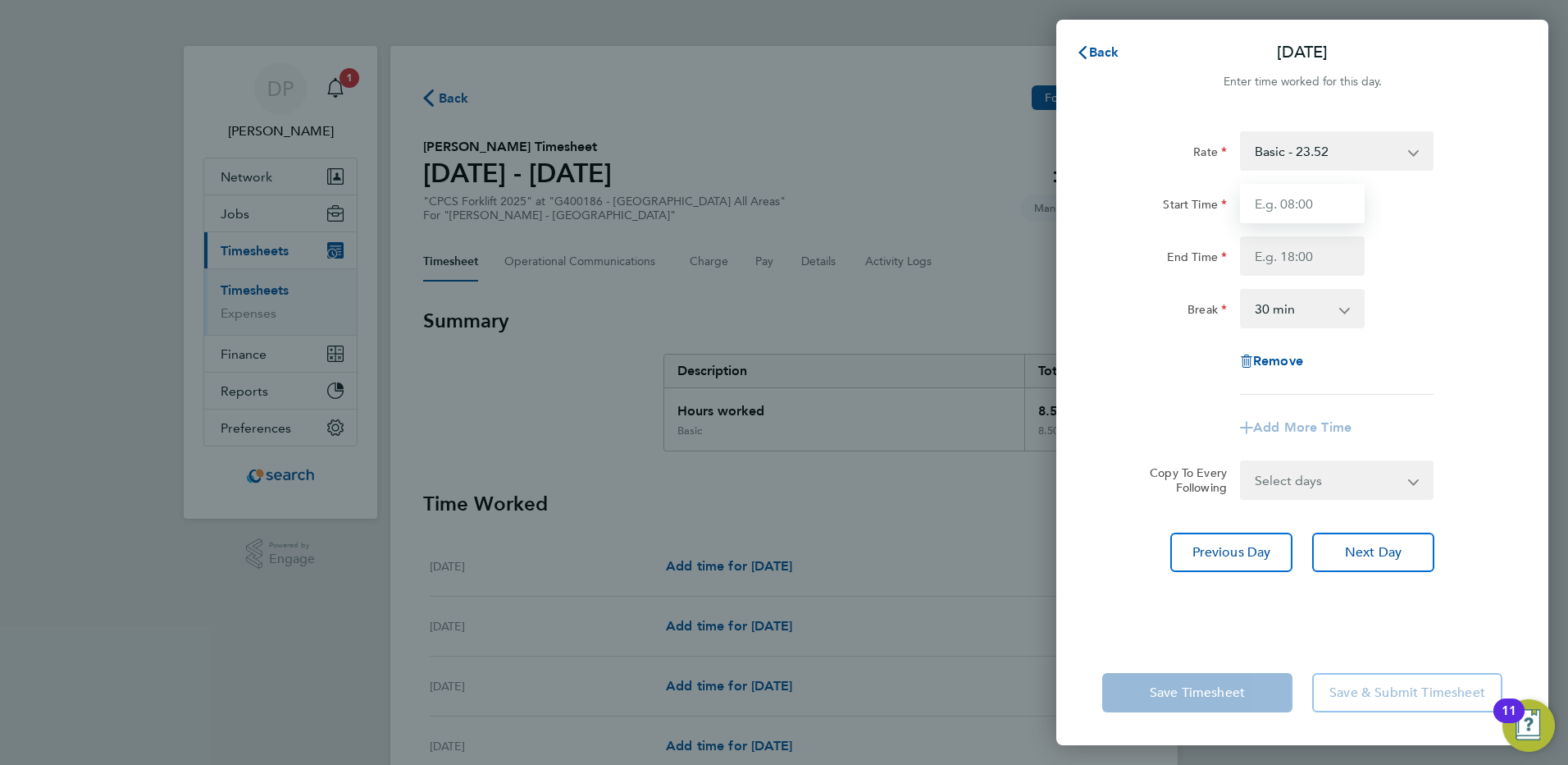
click at [1290, 208] on input "Start Time" at bounding box center [1303, 203] width 125 height 39
type input "07:30"
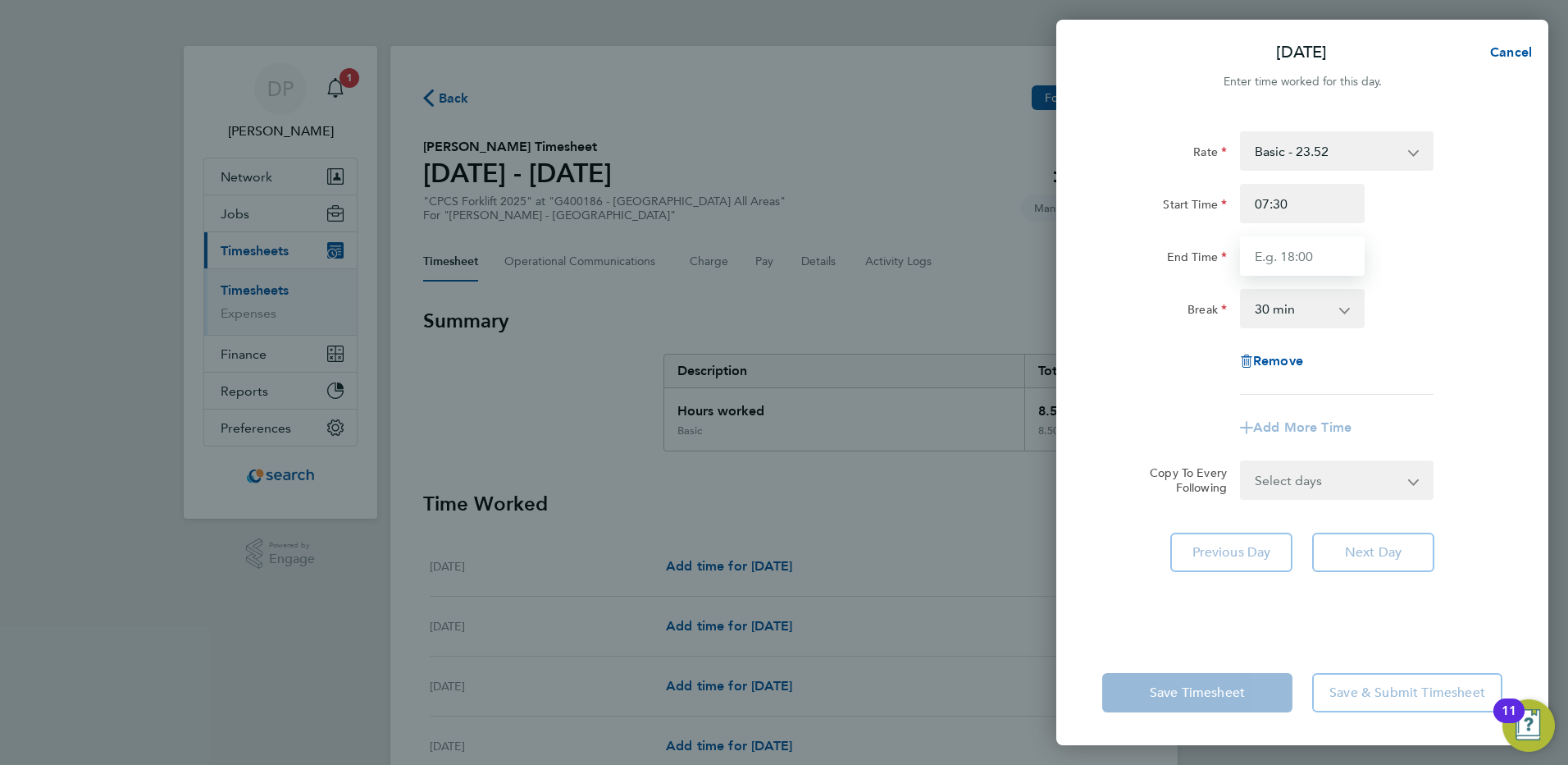
click at [1288, 254] on input "End Time" at bounding box center [1303, 256] width 125 height 39
type input "16:00"
click at [1430, 346] on div "Rate Basic - 23.52 Overtime - 33.98 Start Time 07:30 End Time 16:00 Break 0 min…" at bounding box center [1303, 262] width 400 height 263
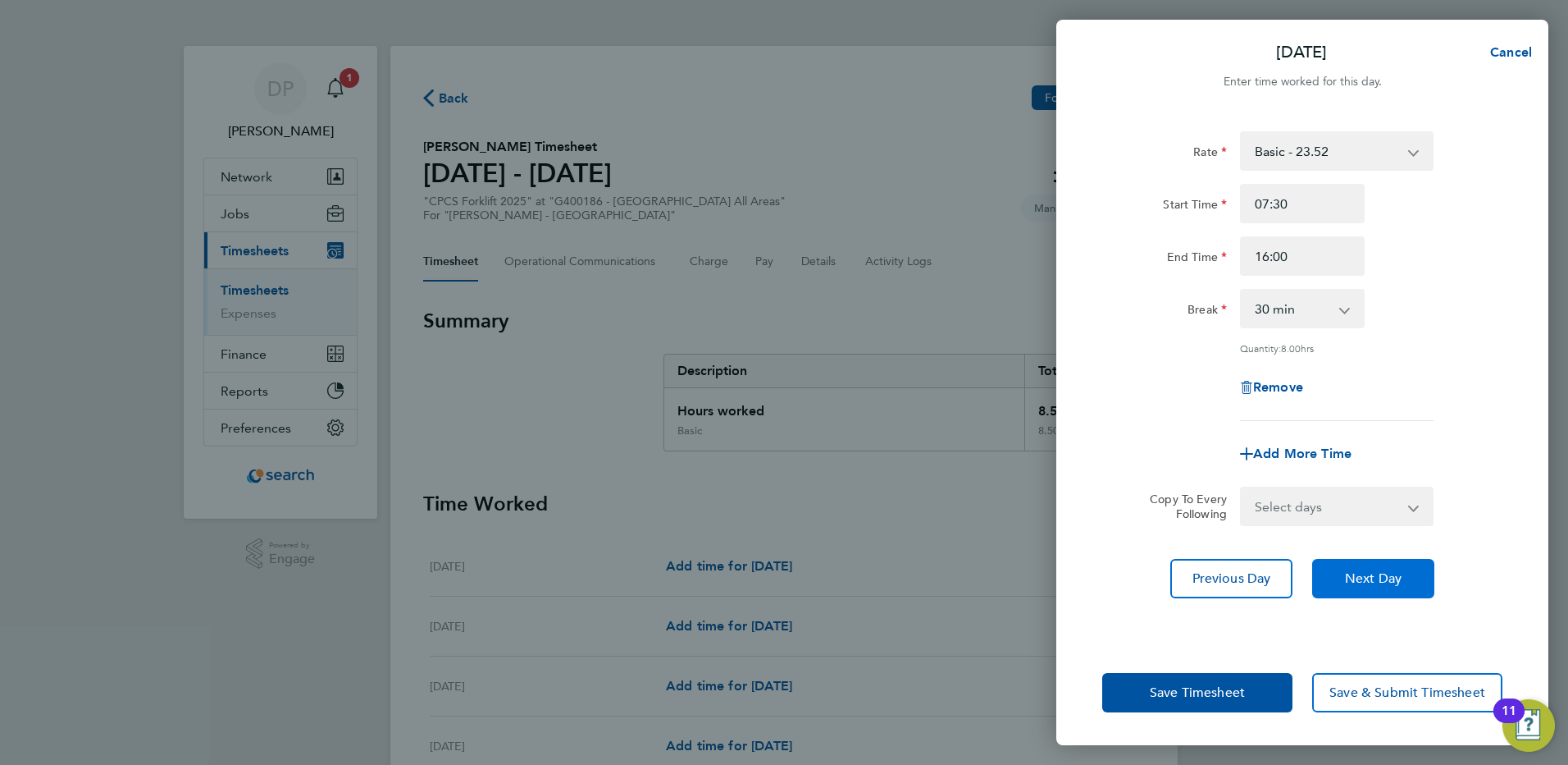
click at [1402, 574] on span "Next Day" at bounding box center [1373, 578] width 57 height 16
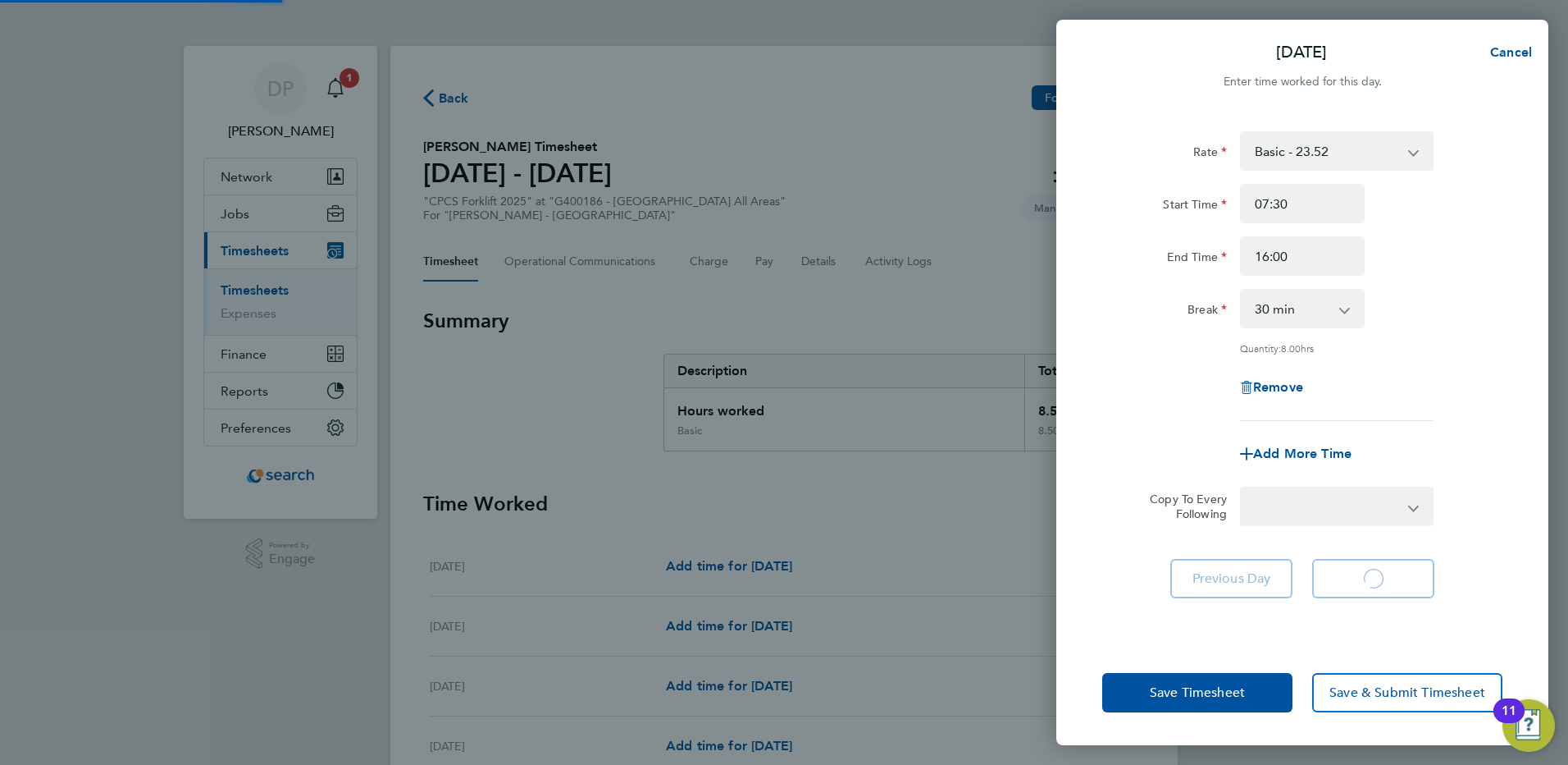
select select "30"
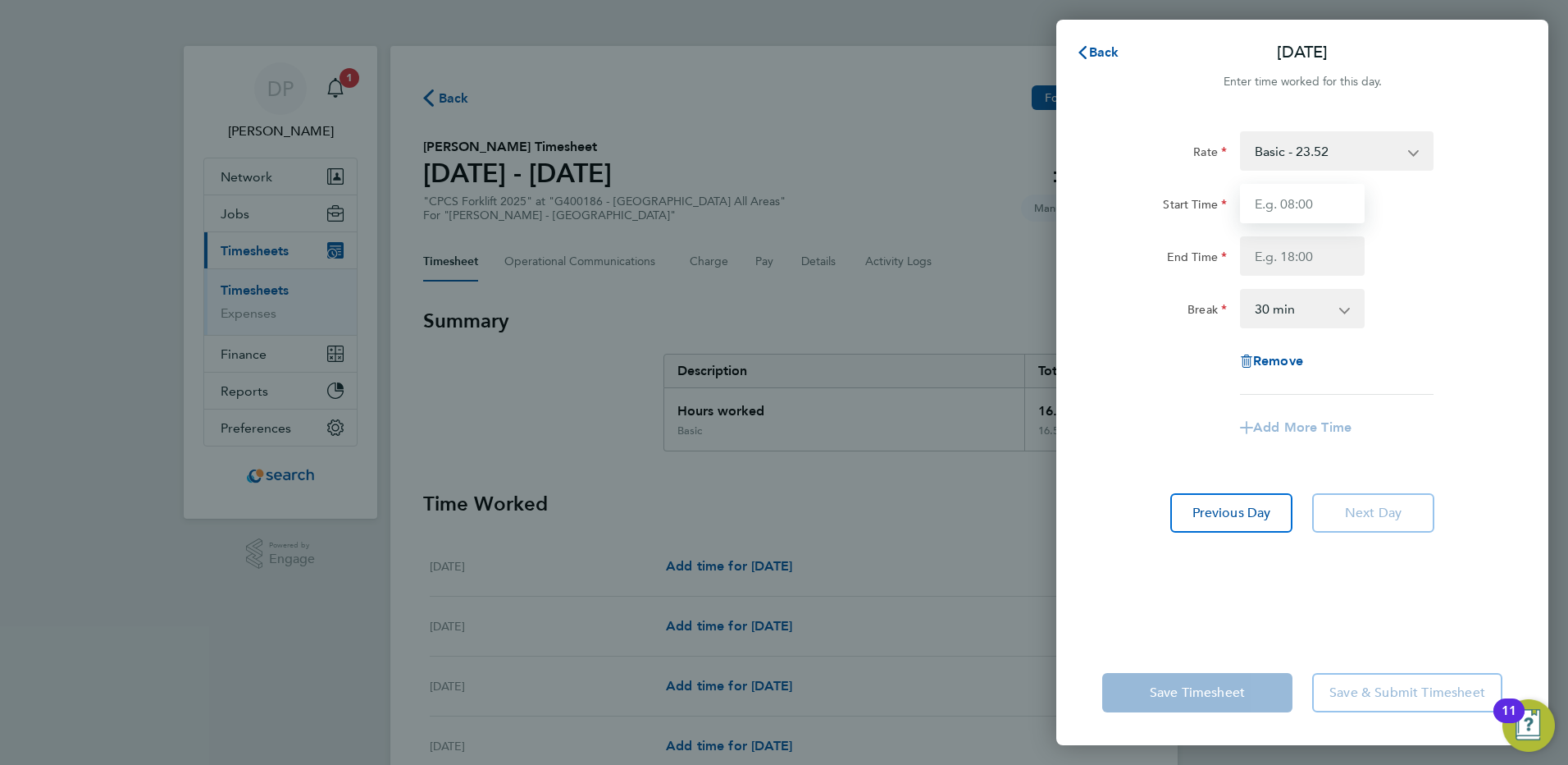
click at [1320, 204] on input "Start Time" at bounding box center [1303, 203] width 125 height 39
type input "07:30"
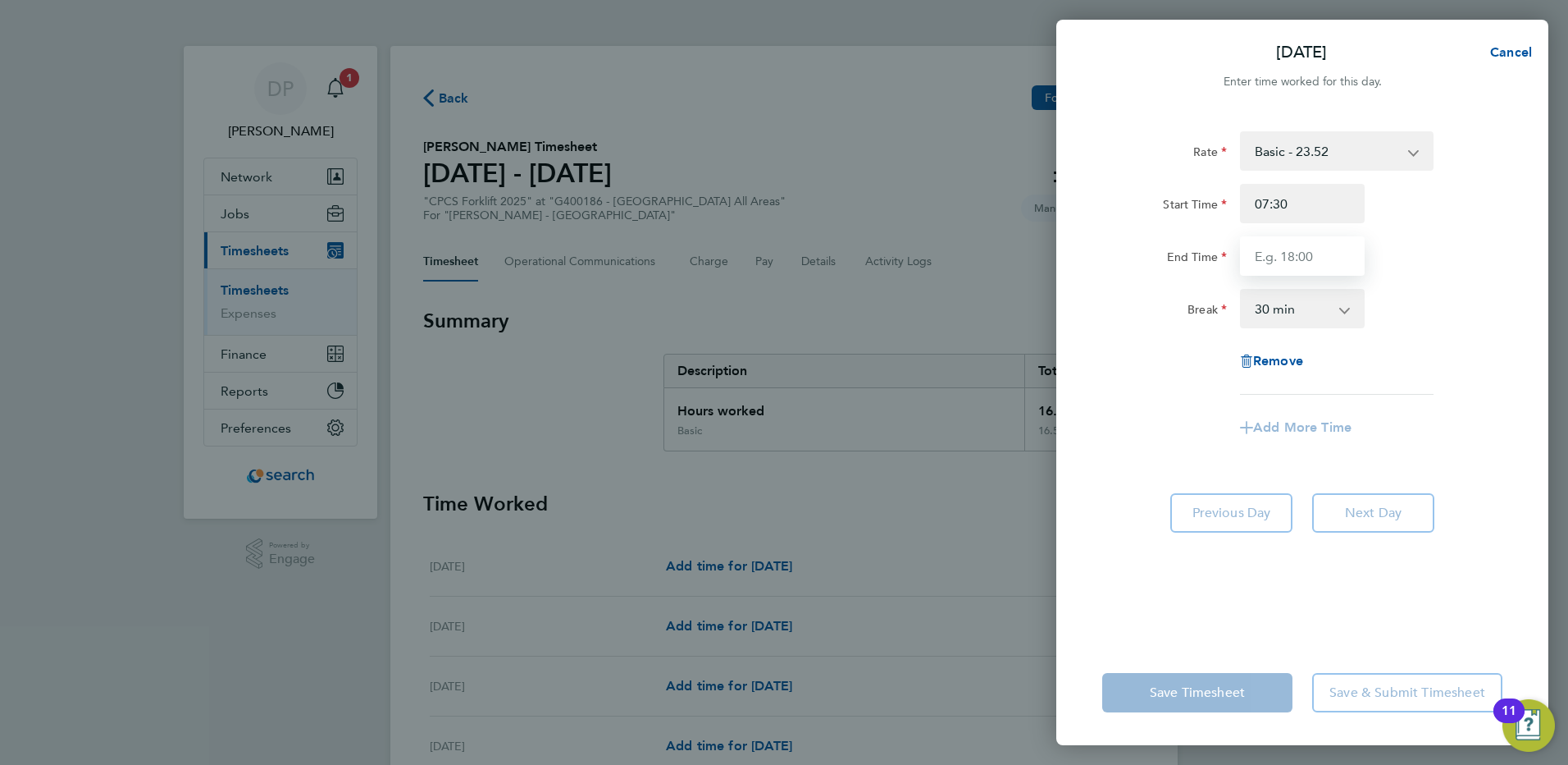
click at [1331, 251] on input "End Time" at bounding box center [1303, 256] width 125 height 39
type input "13:00"
click at [1421, 263] on div "End Time 13:00" at bounding box center [1303, 256] width 413 height 39
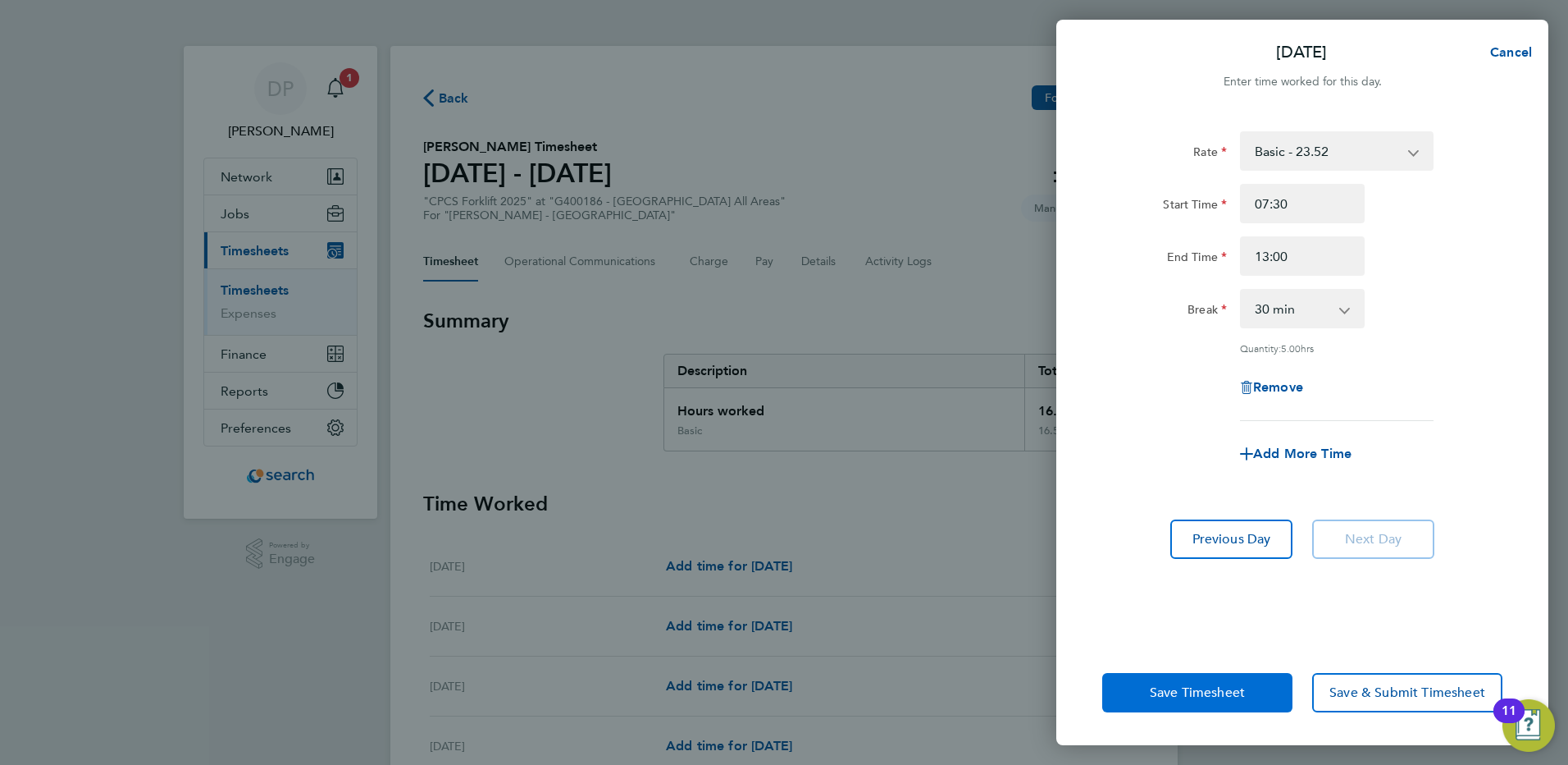
click at [1242, 698] on span "Save Timesheet" at bounding box center [1198, 692] width 95 height 16
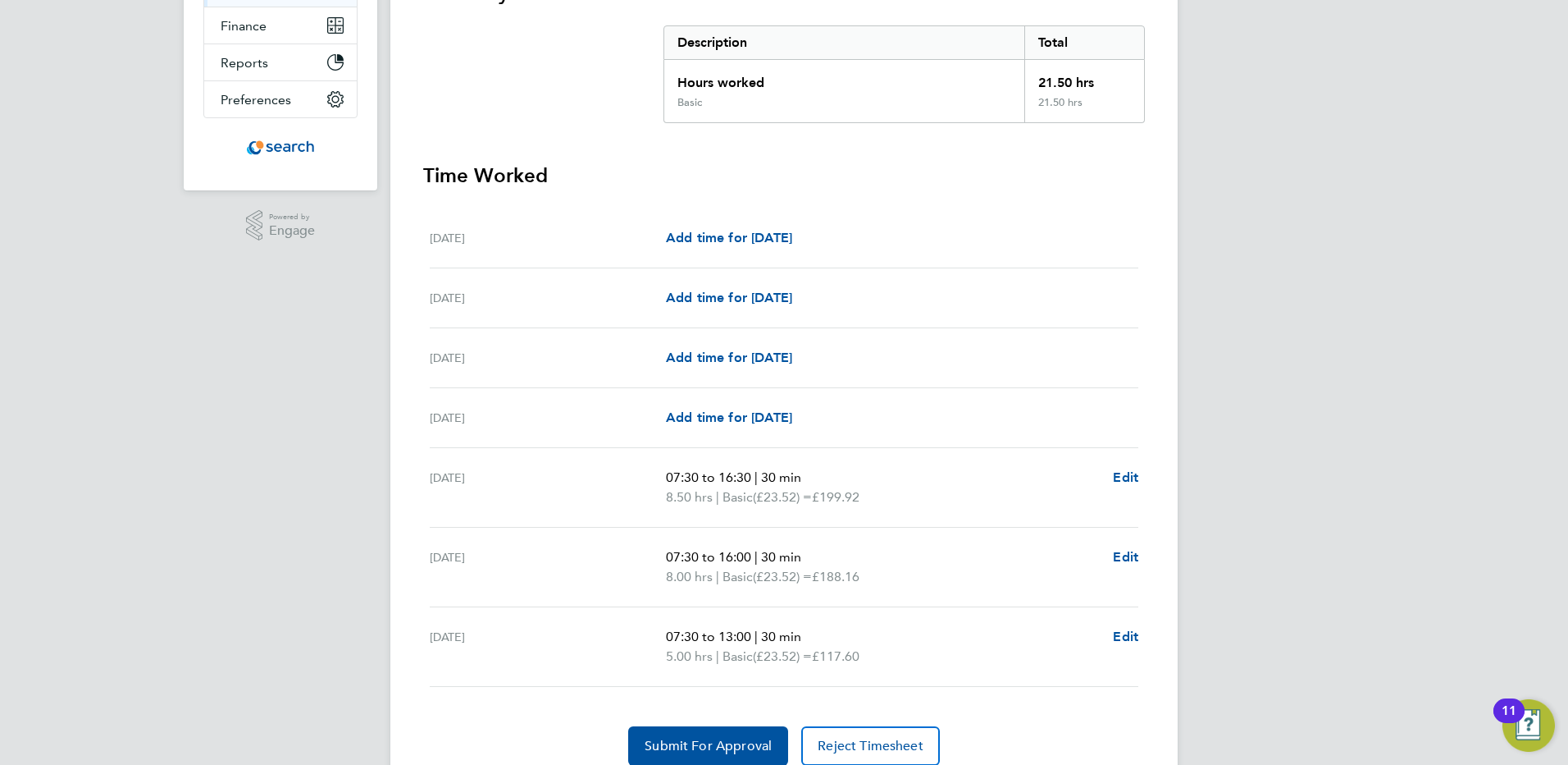
scroll to position [395, 0]
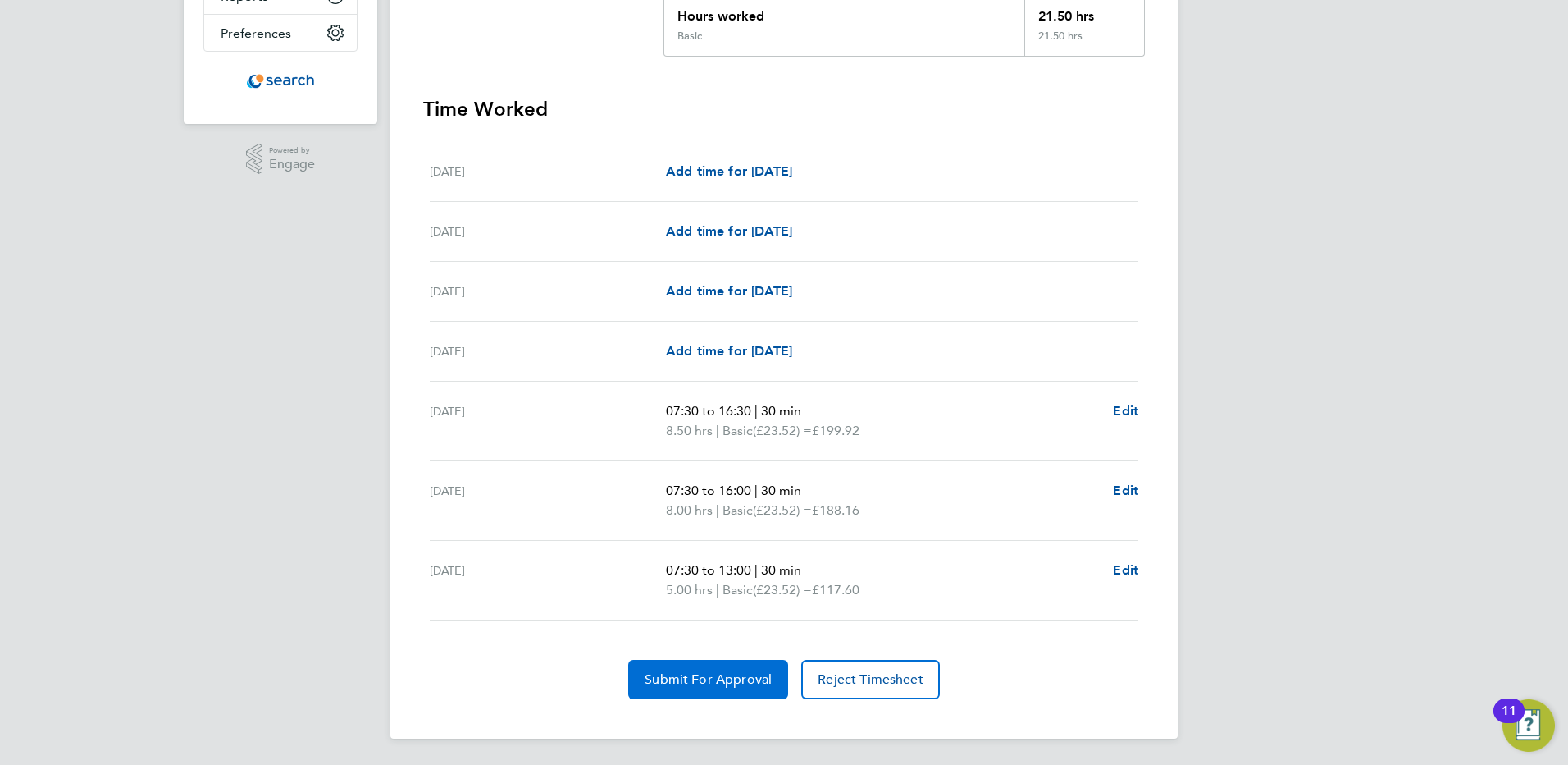
click at [721, 679] on span "Submit For Approval" at bounding box center [708, 679] width 127 height 16
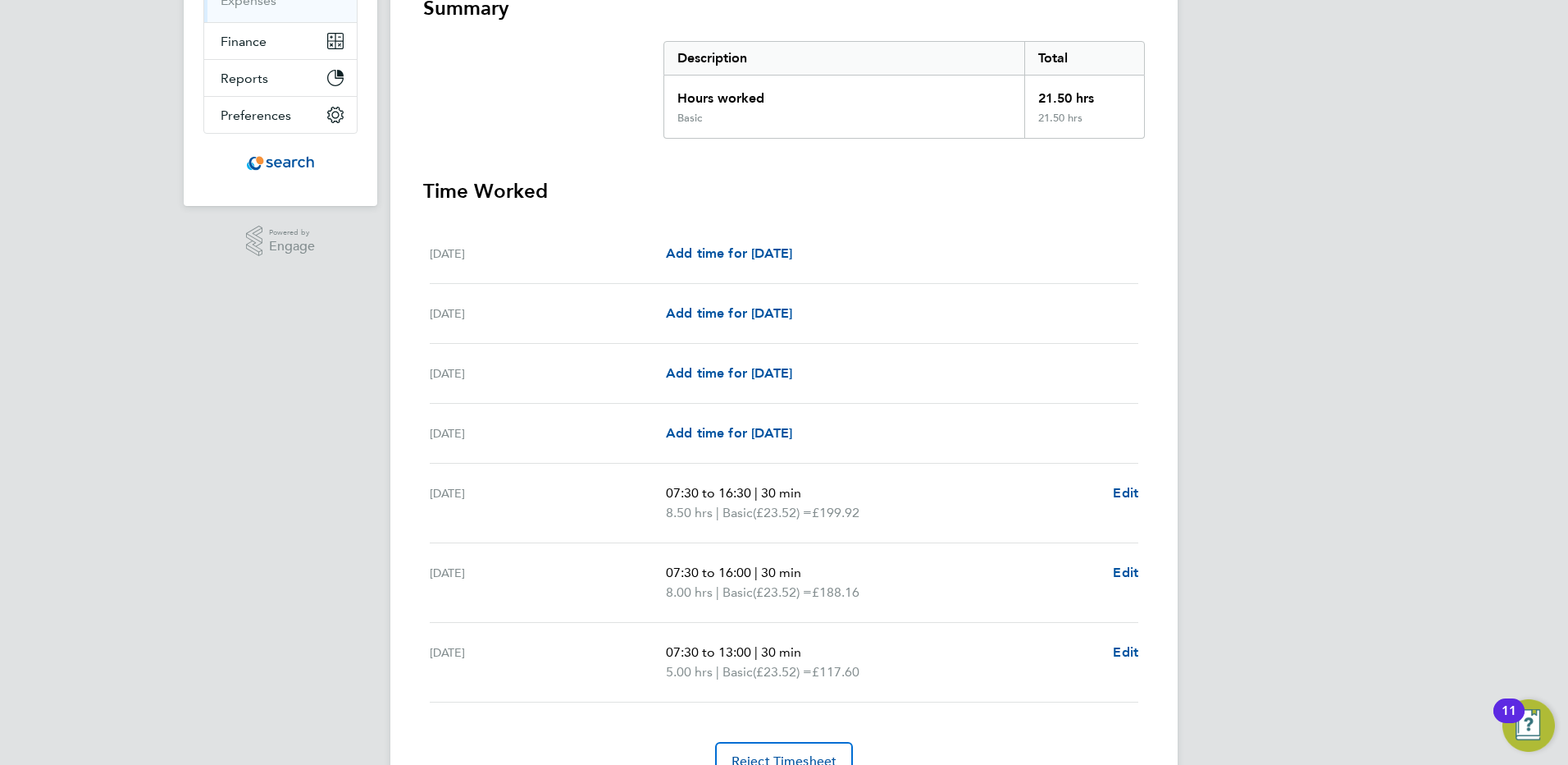
scroll to position [0, 0]
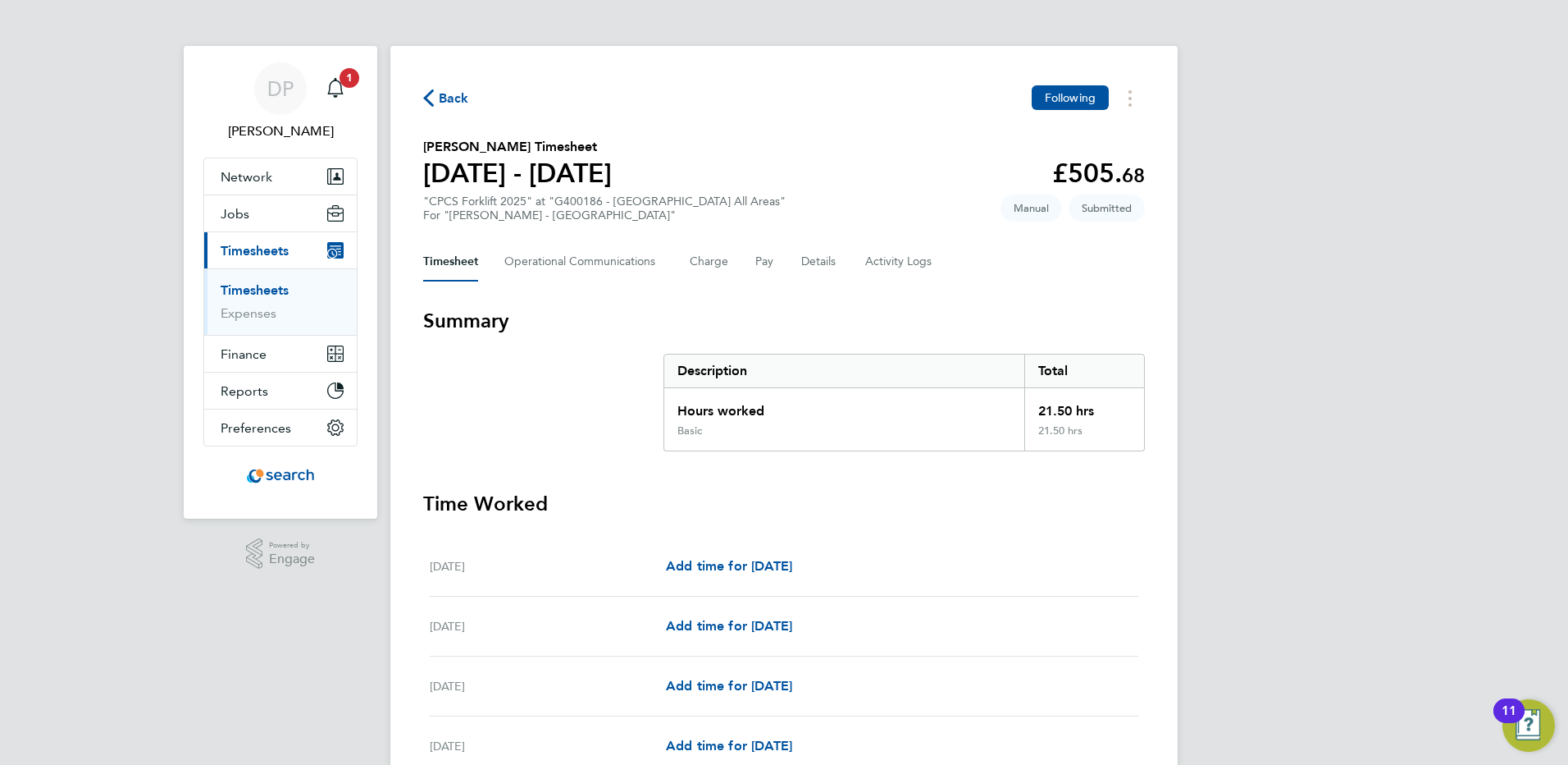
click at [259, 254] on span "Timesheets" at bounding box center [254, 250] width 68 height 15
click at [347, 80] on span "1" at bounding box center [349, 77] width 20 height 20
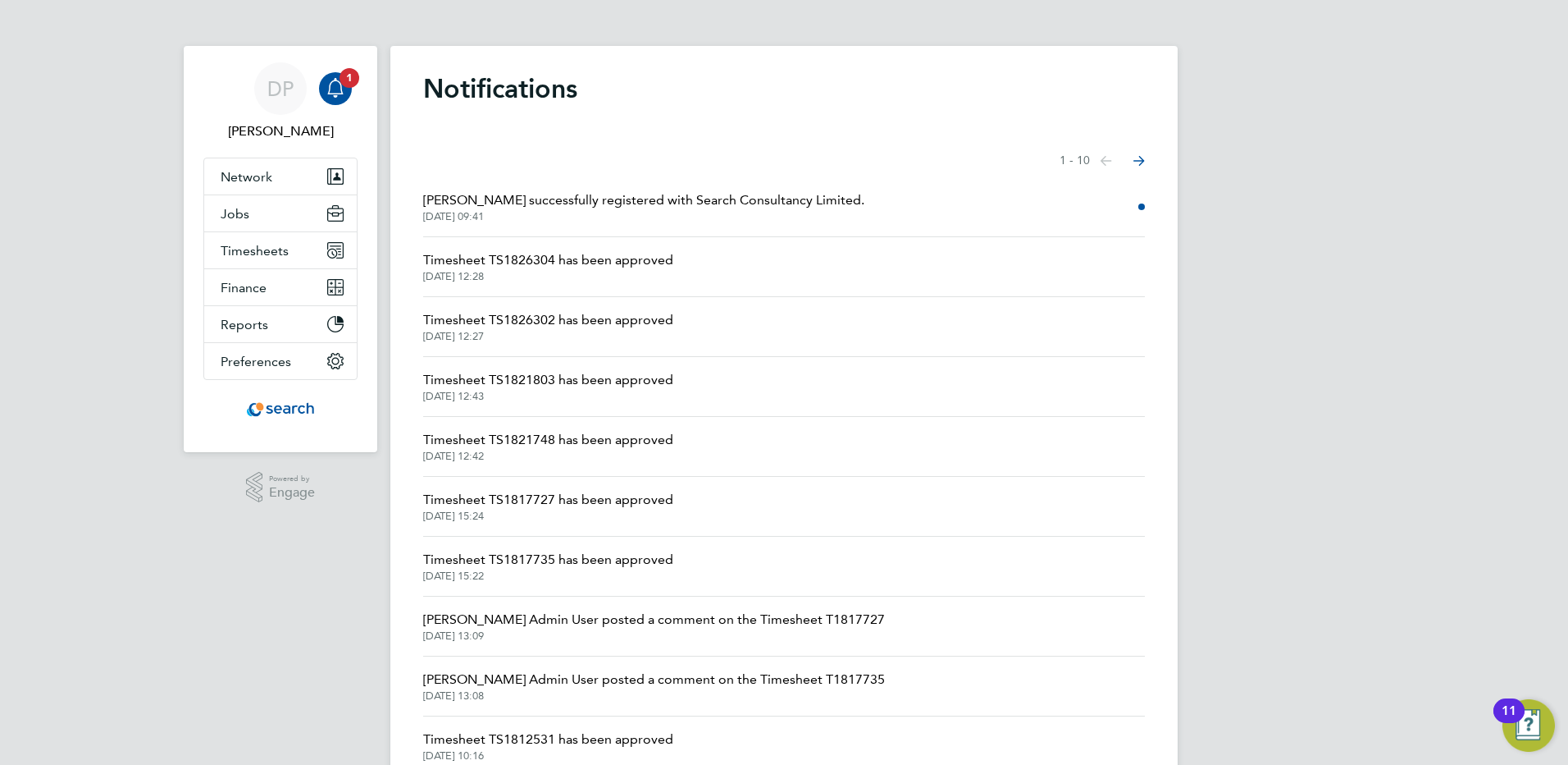
click at [1138, 162] on icon "Select page of notifications list" at bounding box center [1138, 161] width 11 height 11
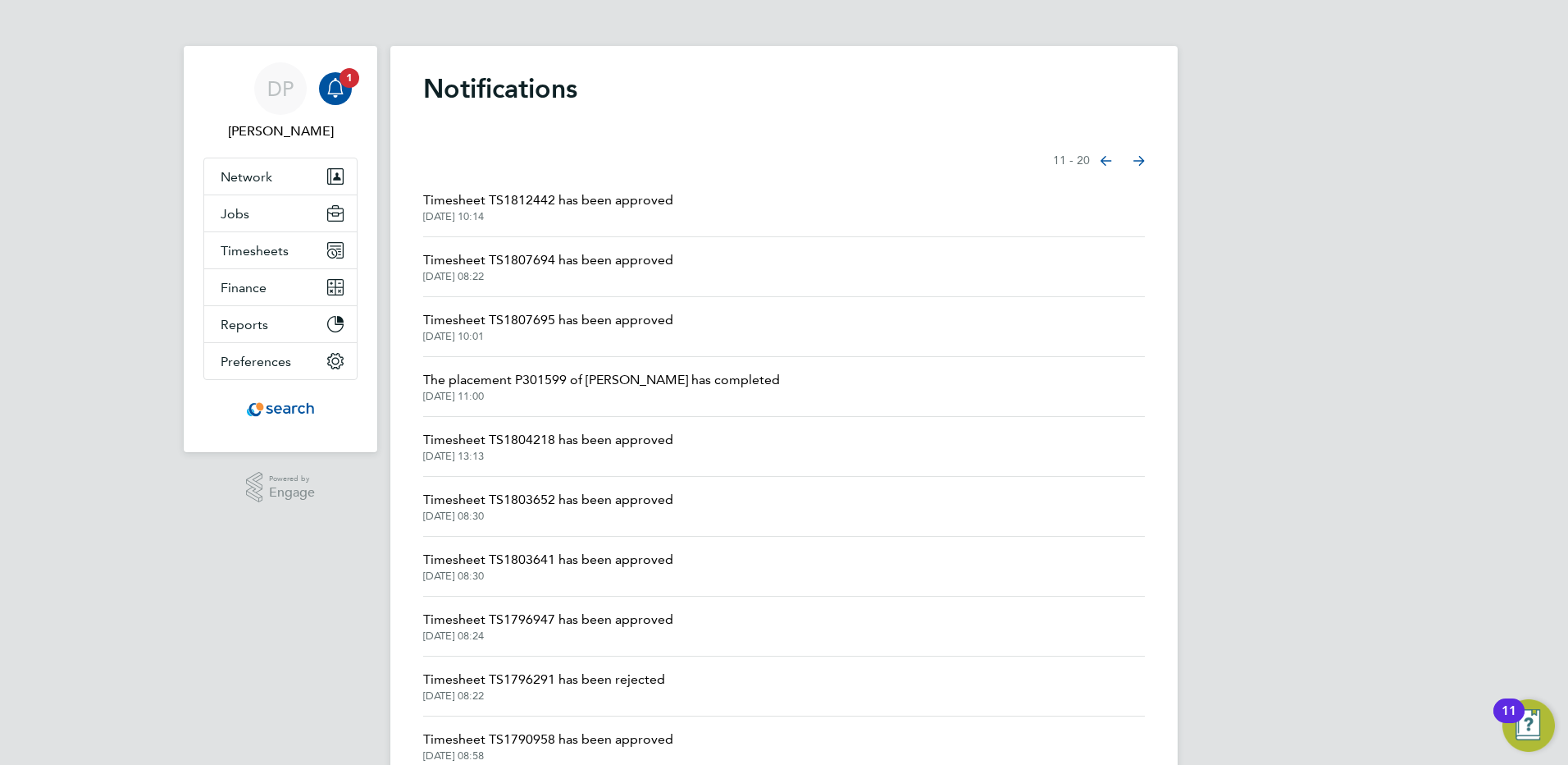
click at [1100, 162] on button "Previous page" at bounding box center [1106, 161] width 33 height 33
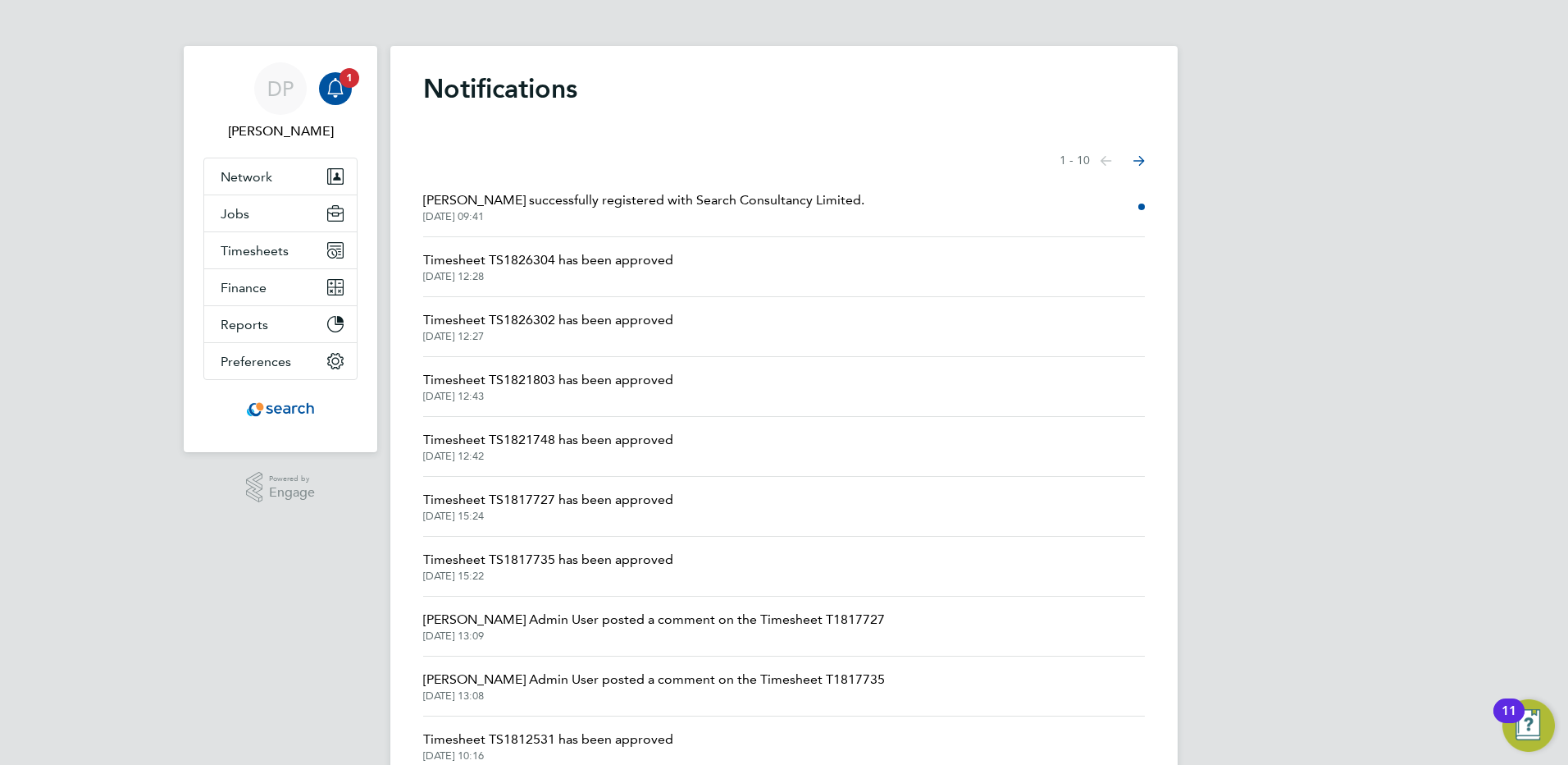
click at [787, 136] on div "Notifications Showing items 1 - 10 items Previous page Next page [PERSON_NAME] …" at bounding box center [784, 427] width 788 height 763
